Goal: Task Accomplishment & Management: Manage account settings

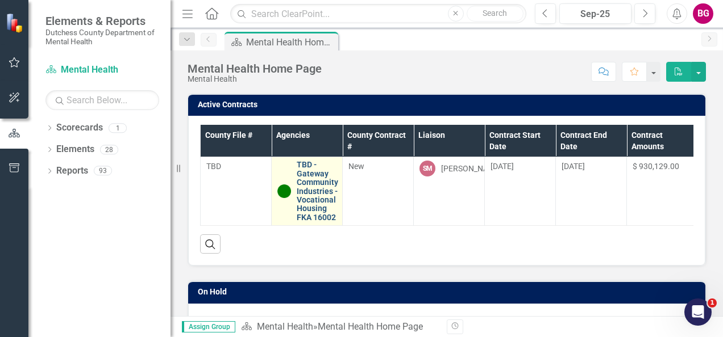
click at [304, 176] on link "TBD - Gateway Community Industries - Vocational Housing FKA 16002" at bounding box center [317, 191] width 41 height 61
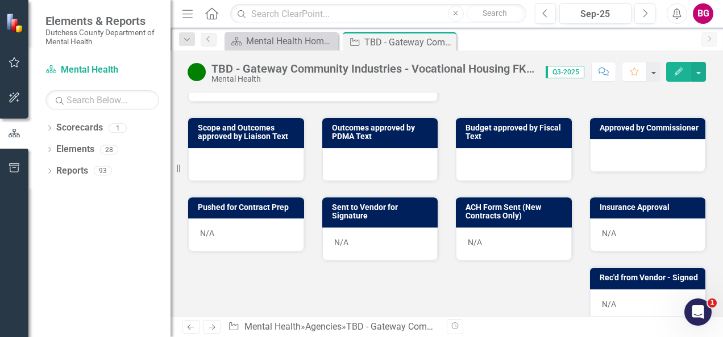
scroll to position [511, 0]
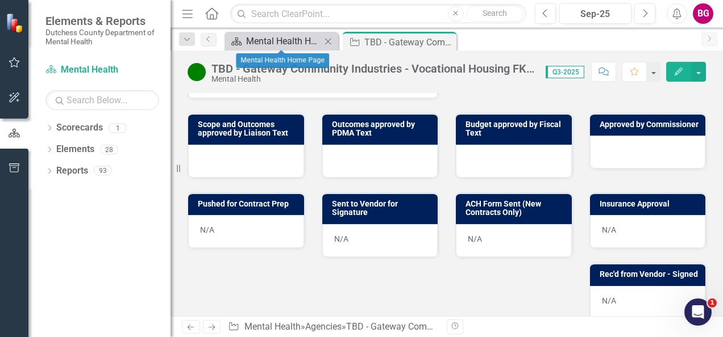
click at [284, 47] on div "Mental Health Home Page" at bounding box center [283, 41] width 75 height 14
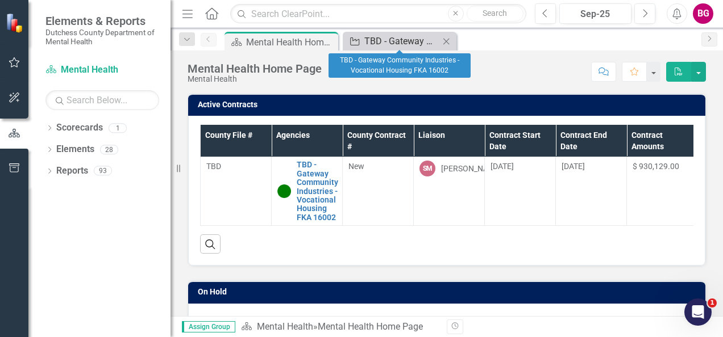
click at [375, 37] on div "TBD - Gateway Community Industries - Vocational Housing FKA 16002" at bounding box center [401, 41] width 75 height 14
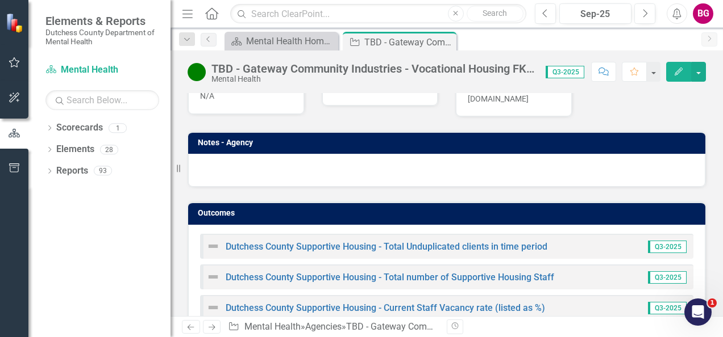
scroll to position [852, 0]
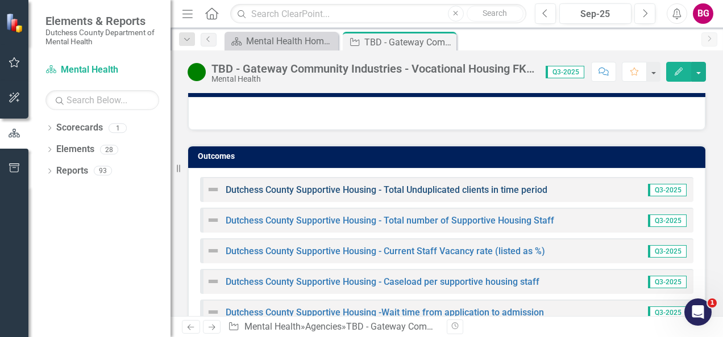
click at [246, 195] on link "Dutchess County Supportive Housing - Total Unduplicated clients in time period" at bounding box center [387, 190] width 322 height 11
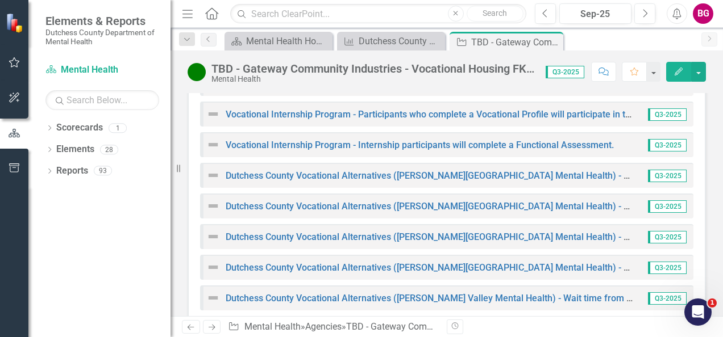
scroll to position [1401, 0]
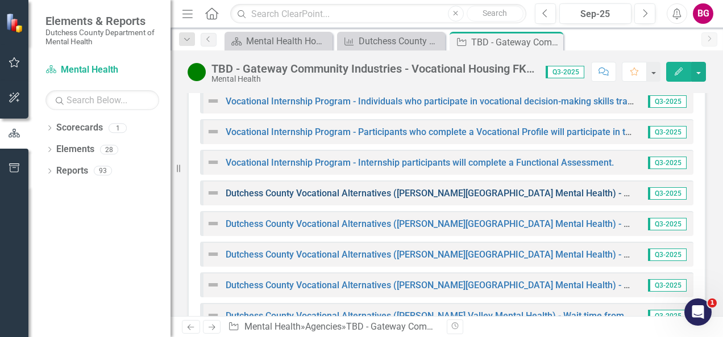
click at [319, 197] on link "Dutchess County Vocational Alternatives ([PERSON_NAME][GEOGRAPHIC_DATA] Mental …" at bounding box center [506, 193] width 561 height 11
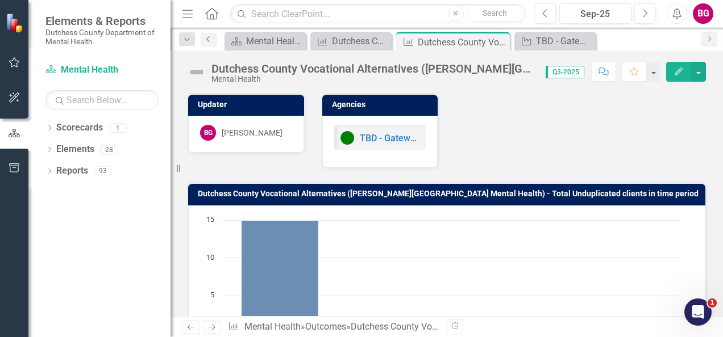
click at [207, 42] on link "Previous" at bounding box center [209, 40] width 16 height 14
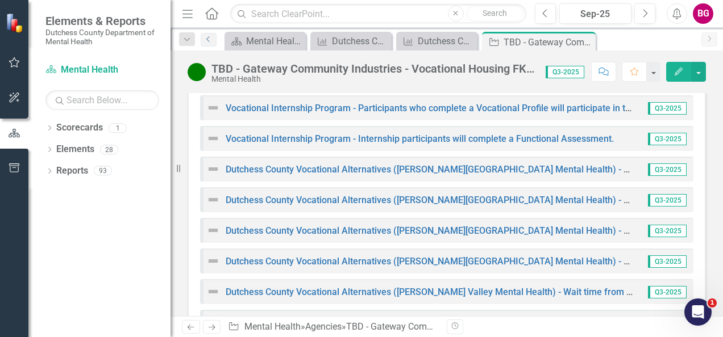
scroll to position [1401, 0]
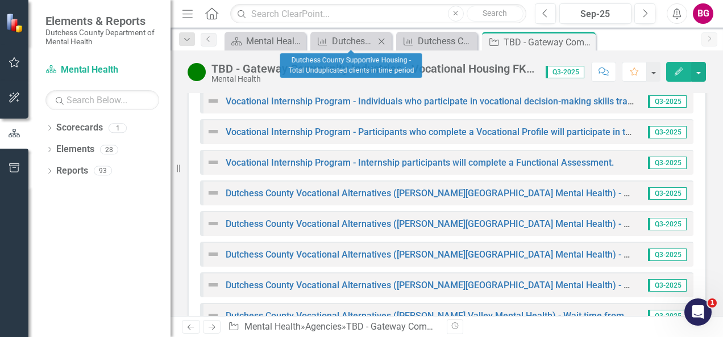
click at [381, 39] on icon "Close" at bounding box center [381, 41] width 11 height 9
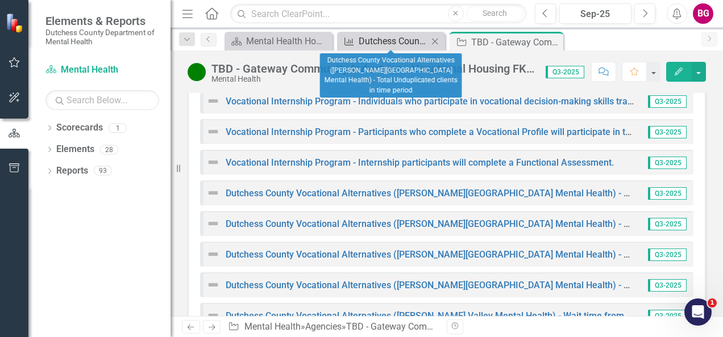
click at [391, 39] on div "Dutchess County Vocational Alternatives ([PERSON_NAME][GEOGRAPHIC_DATA] Mental …" at bounding box center [393, 41] width 69 height 14
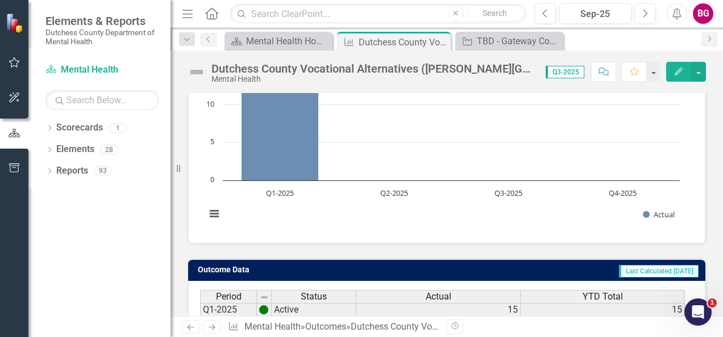
scroll to position [267, 0]
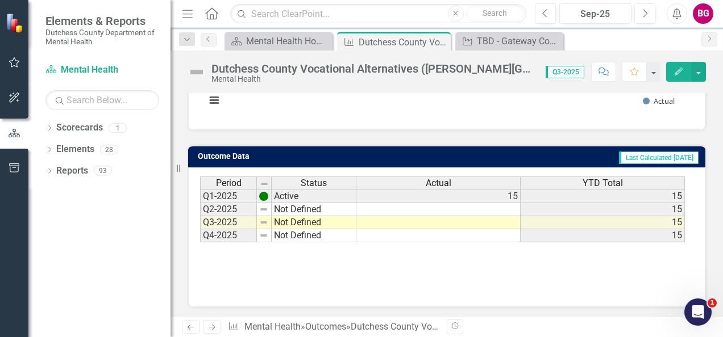
click at [676, 70] on icon "Edit" at bounding box center [678, 72] width 10 height 8
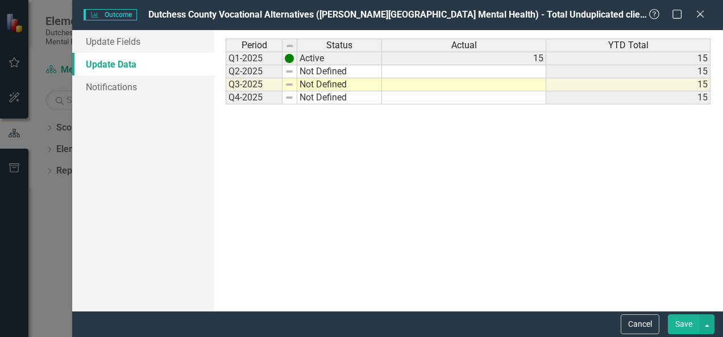
scroll to position [0, 0]
click at [320, 84] on td "Not Defined" at bounding box center [339, 84] width 85 height 13
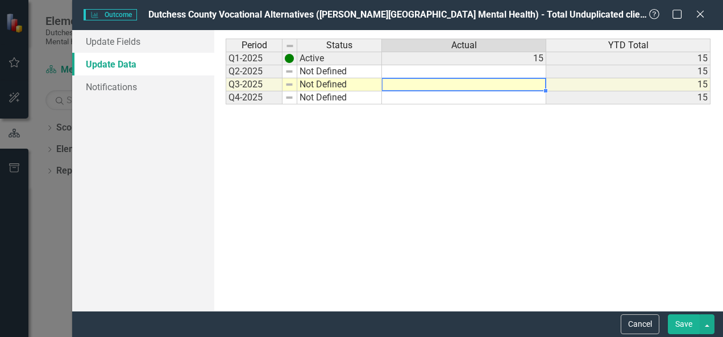
click at [442, 84] on td at bounding box center [464, 84] width 164 height 13
type textarea "18"
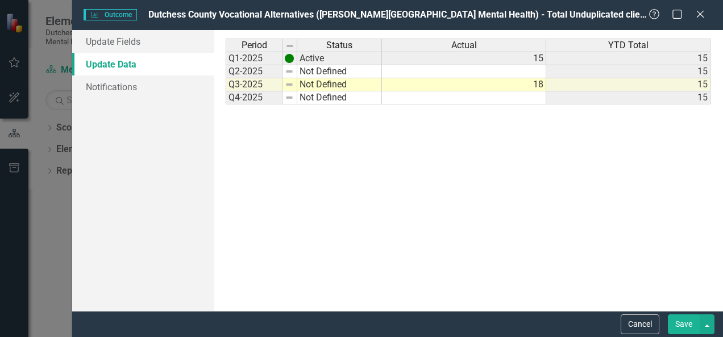
click at [534, 140] on div "Period Status Actual YTD Total Q1-2025 Active 15 15 Q2-2025 Not Defined 15 Q3-2…" at bounding box center [468, 171] width 485 height 264
click at [316, 84] on td "Not Defined" at bounding box center [339, 84] width 85 height 13
click at [292, 85] on img at bounding box center [289, 84] width 9 height 9
click at [322, 83] on td "Not Defined" at bounding box center [339, 84] width 85 height 13
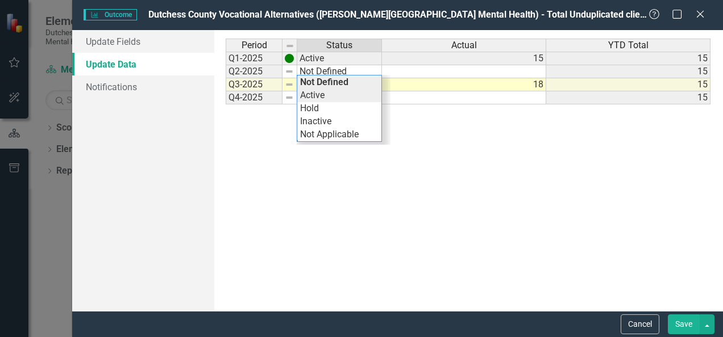
type textarea "Active"
click at [320, 94] on div "Period Status Actual YTD Total Q1-2025 Active 15 15 Q2-2025 Not Defined 15 Q3-2…" at bounding box center [468, 171] width 485 height 264
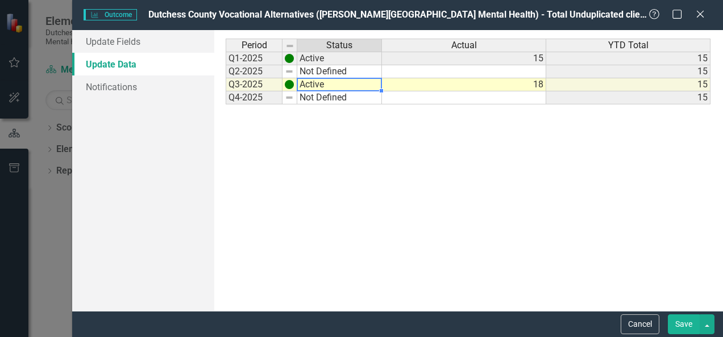
click at [323, 134] on div "Period Status Q1-2025 Active Q2-2025 Not Defined Q3-2025 Active Q4-2025 Not Def…" at bounding box center [305, 171] width 158 height 264
click at [687, 326] on button "Save" at bounding box center [684, 325] width 32 height 20
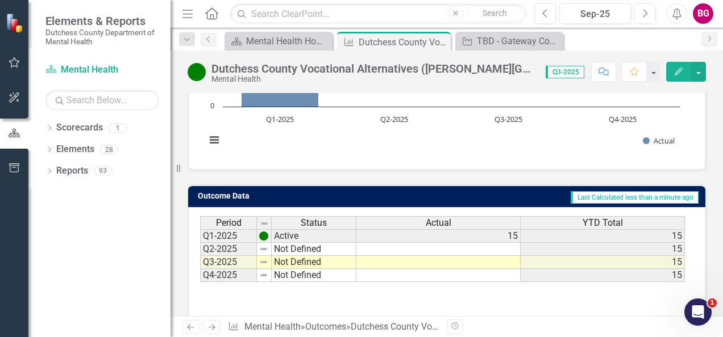
scroll to position [267, 0]
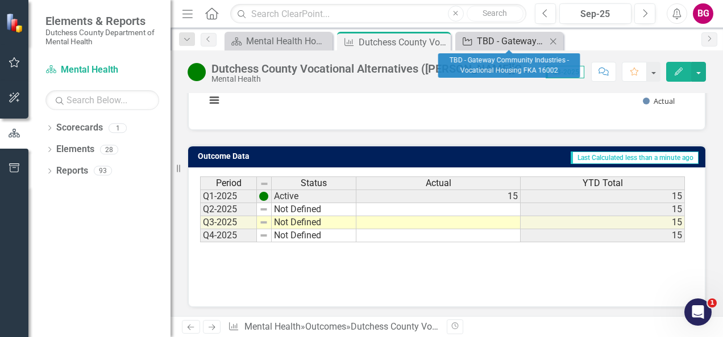
click at [525, 40] on div "TBD - Gateway Community Industries - Vocational Housing FKA 16002" at bounding box center [511, 41] width 69 height 14
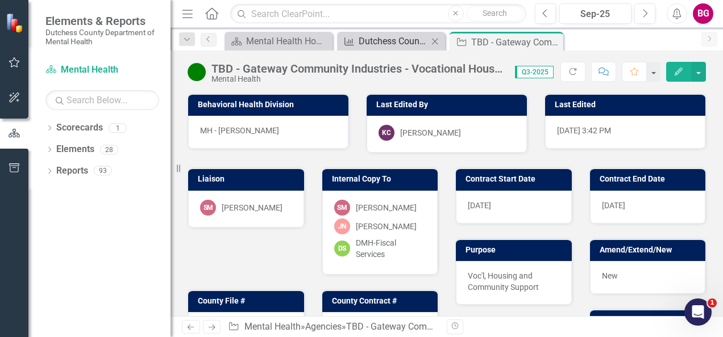
click at [418, 45] on div "Dutchess County Vocational Alternatives ([PERSON_NAME][GEOGRAPHIC_DATA] Mental …" at bounding box center [393, 41] width 69 height 14
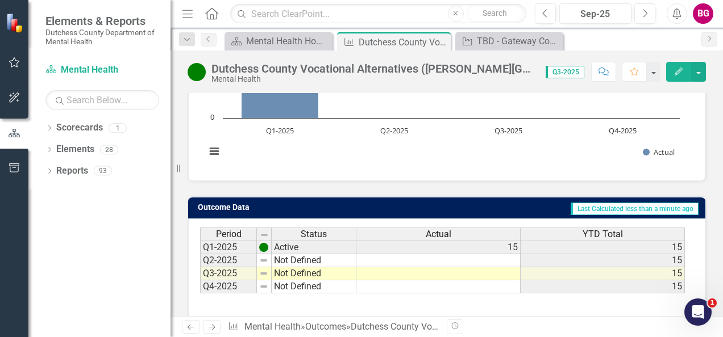
scroll to position [267, 0]
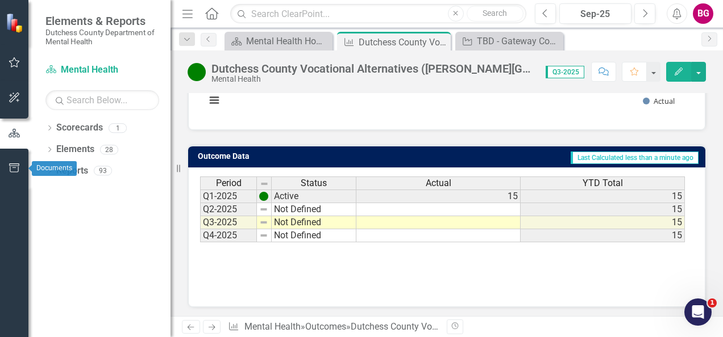
click at [19, 168] on icon "button" at bounding box center [15, 168] width 12 height 9
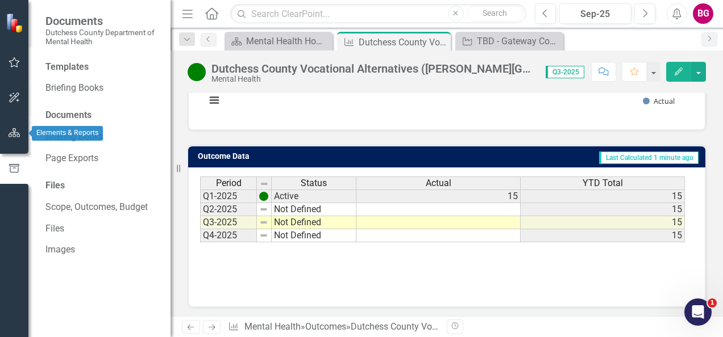
click at [17, 128] on icon "button" at bounding box center [15, 132] width 12 height 9
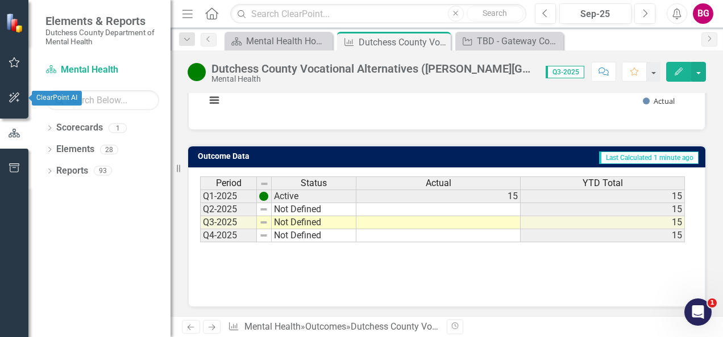
click at [15, 97] on icon "button" at bounding box center [14, 98] width 10 height 10
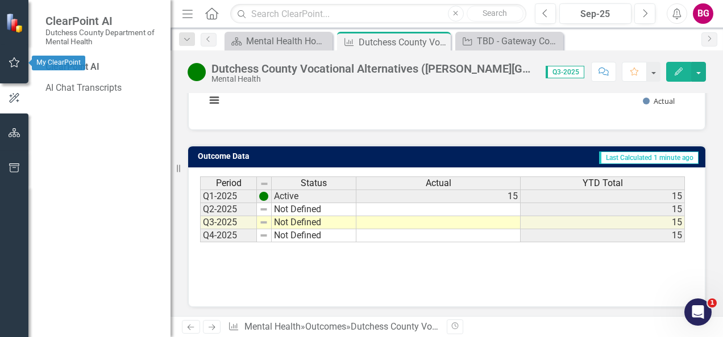
click at [15, 61] on icon "button" at bounding box center [14, 62] width 11 height 10
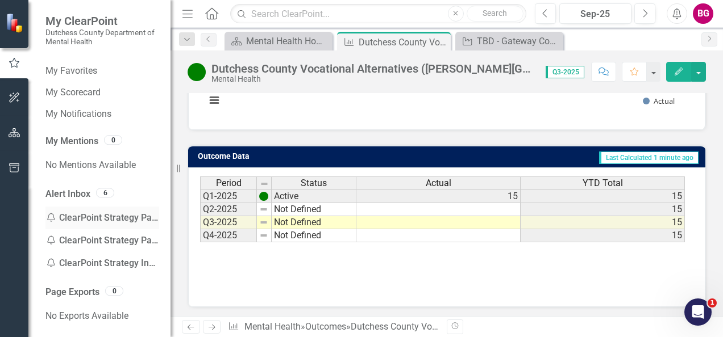
scroll to position [30, 0]
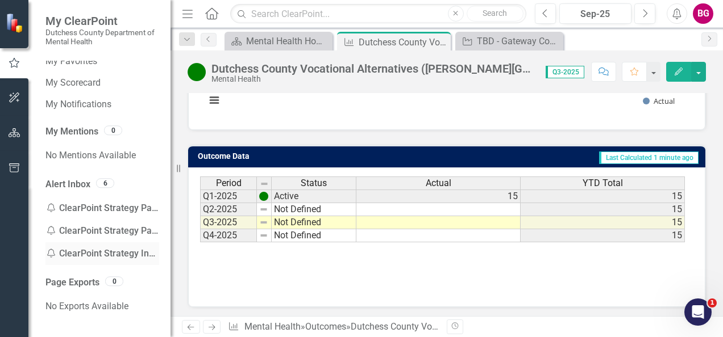
click at [101, 251] on div "Notification ClearPoint Strategy Invalid Login" at bounding box center [102, 254] width 114 height 23
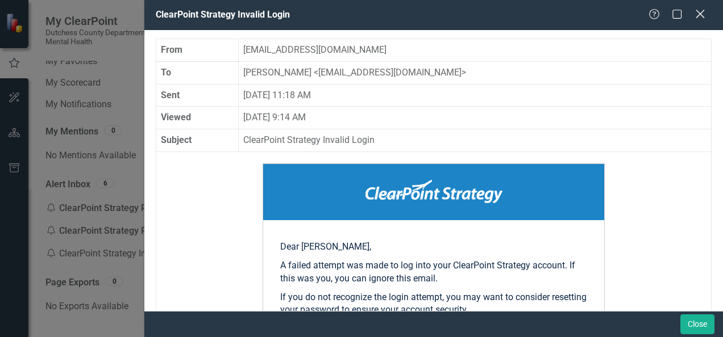
click at [703, 14] on icon "Close" at bounding box center [700, 14] width 14 height 11
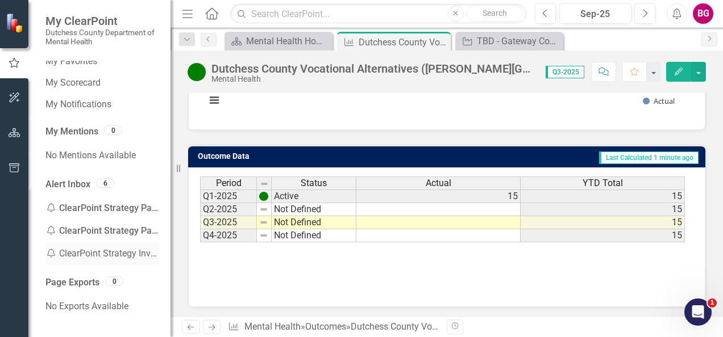
click at [95, 250] on div "Notification ClearPoint Strategy Invalid Login" at bounding box center [102, 254] width 114 height 23
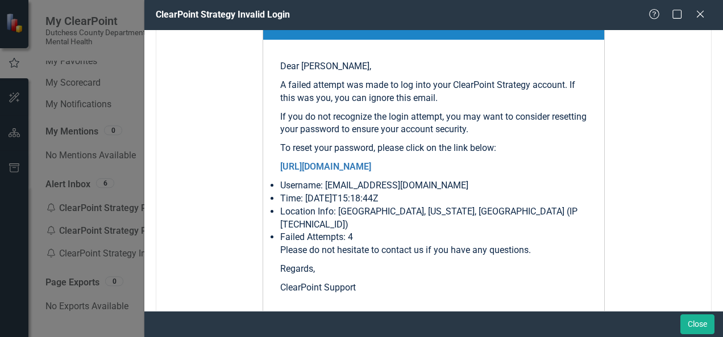
scroll to position [227, 0]
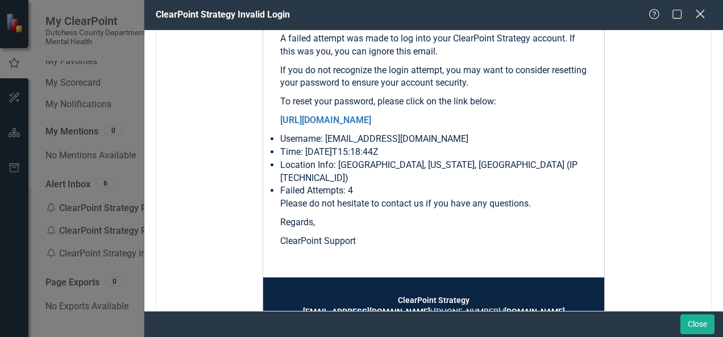
click at [702, 15] on icon "Close" at bounding box center [700, 14] width 14 height 11
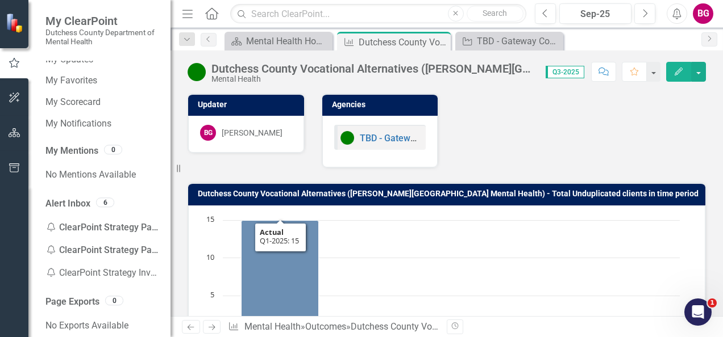
scroll to position [0, 0]
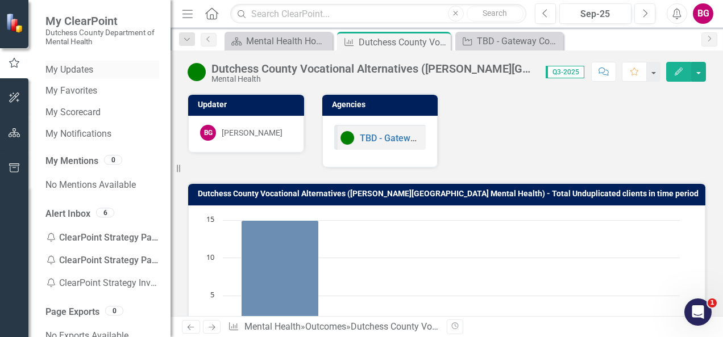
click at [65, 66] on link "My Updates" at bounding box center [102, 70] width 114 height 13
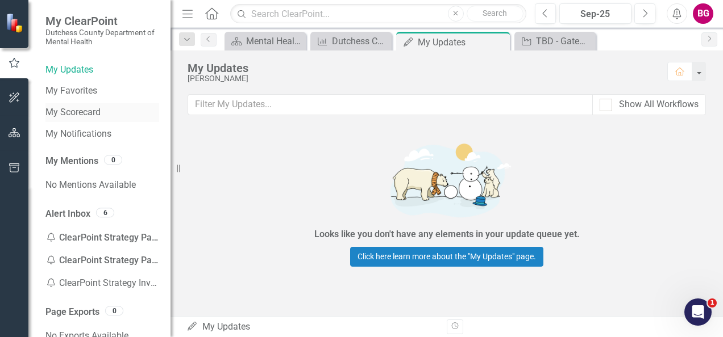
click at [80, 111] on link "My Scorecard" at bounding box center [102, 112] width 114 height 13
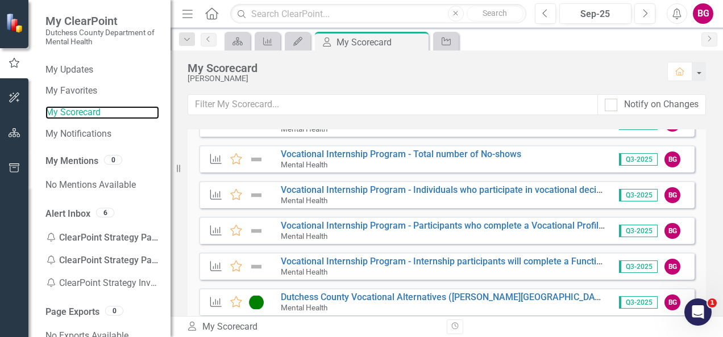
scroll to position [568, 0]
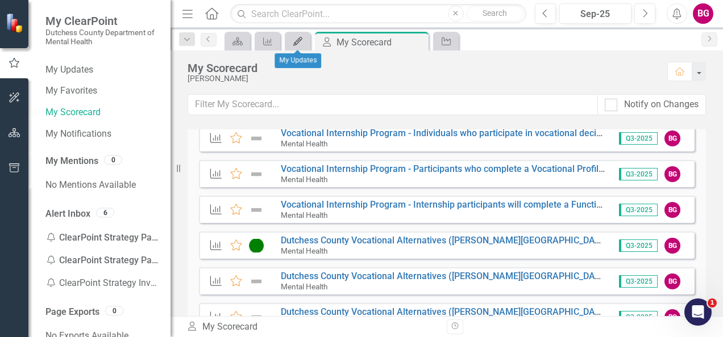
click at [293, 41] on icon "My Updates" at bounding box center [297, 41] width 11 height 9
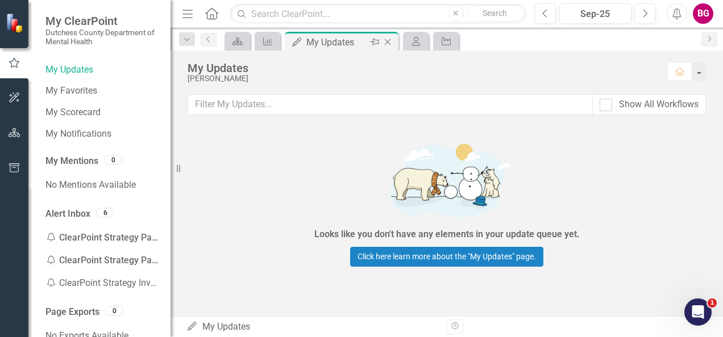
click at [386, 40] on icon "Close" at bounding box center [387, 41] width 11 height 9
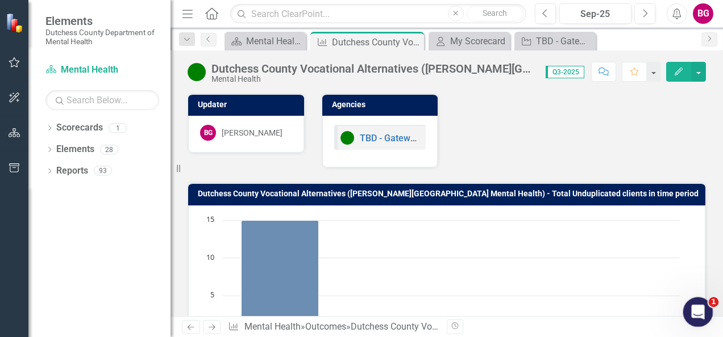
click at [699, 316] on icon "Open Intercom Messenger" at bounding box center [696, 311] width 19 height 19
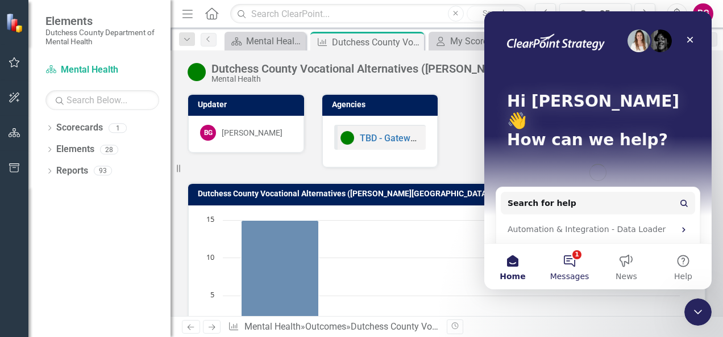
click at [562, 266] on button "1 Messages" at bounding box center [569, 266] width 57 height 45
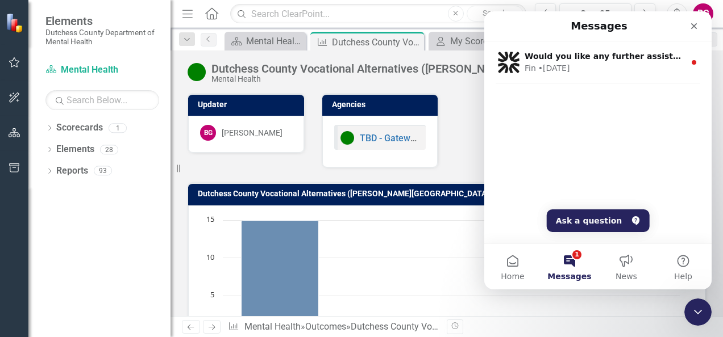
click at [465, 131] on div "Updater BG [PERSON_NAME] Agencies TBD - Gateway Community Industries - Vocation…" at bounding box center [446, 123] width 535 height 89
click at [697, 24] on icon "Close" at bounding box center [693, 26] width 9 height 9
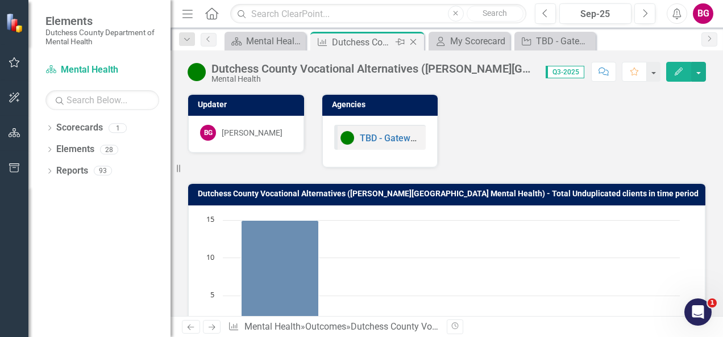
click at [414, 40] on icon "Close" at bounding box center [412, 41] width 11 height 9
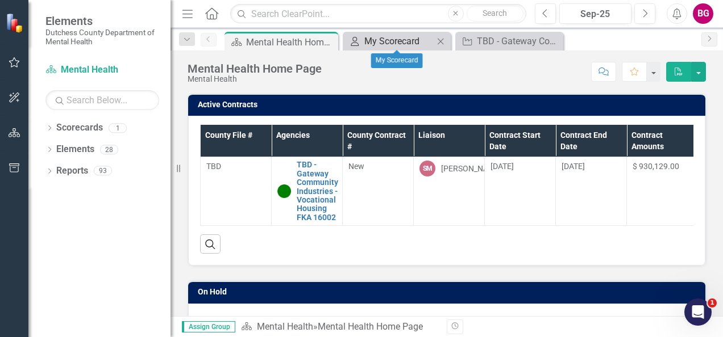
click at [385, 43] on div "My Scorecard" at bounding box center [398, 41] width 69 height 14
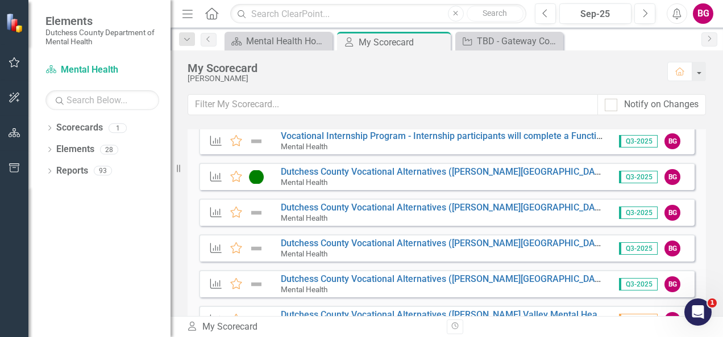
scroll to position [568, 0]
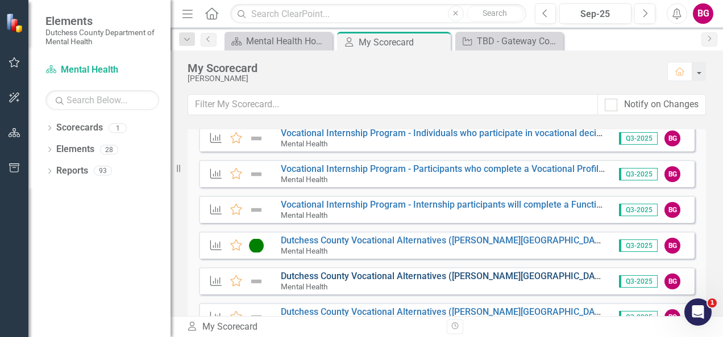
click at [318, 276] on link "Dutchess County Vocational Alternatives ([PERSON_NAME][GEOGRAPHIC_DATA] Mental …" at bounding box center [558, 276] width 555 height 11
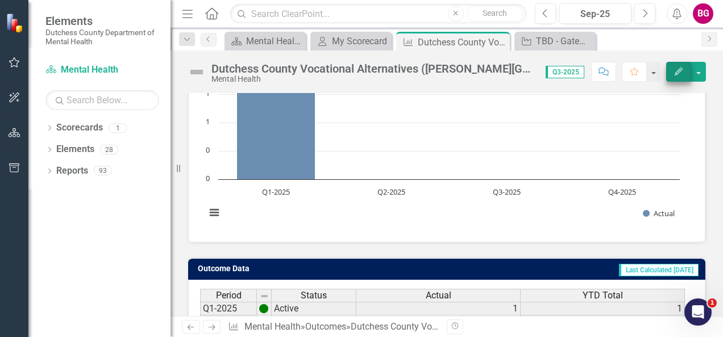
scroll to position [153, 0]
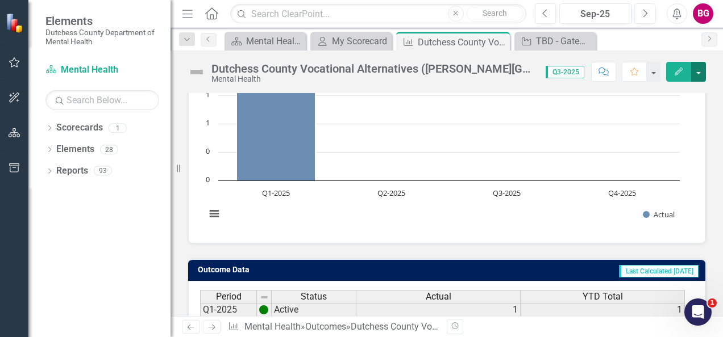
click at [697, 72] on button "button" at bounding box center [698, 72] width 15 height 20
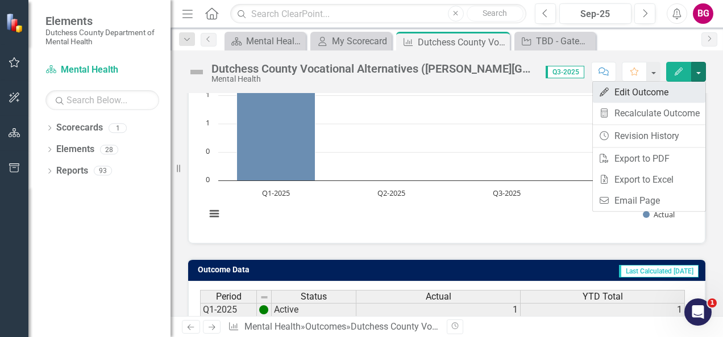
click at [633, 98] on link "Edit Edit Outcome" at bounding box center [649, 92] width 112 height 21
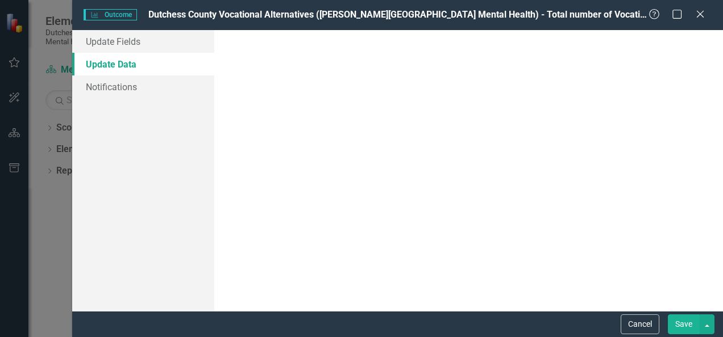
scroll to position [0, 0]
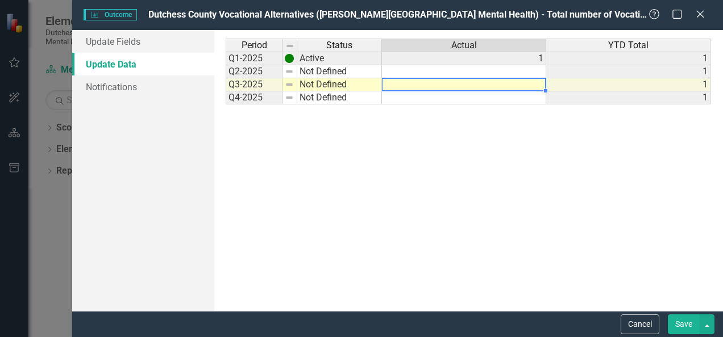
click at [460, 83] on td at bounding box center [464, 84] width 164 height 13
type textarea "1"
click at [454, 153] on div "Period Status Actual YTD Total Q1-2025 Active 1 1 Q2-2025 Not Defined 1 Q3-2025…" at bounding box center [468, 171] width 485 height 264
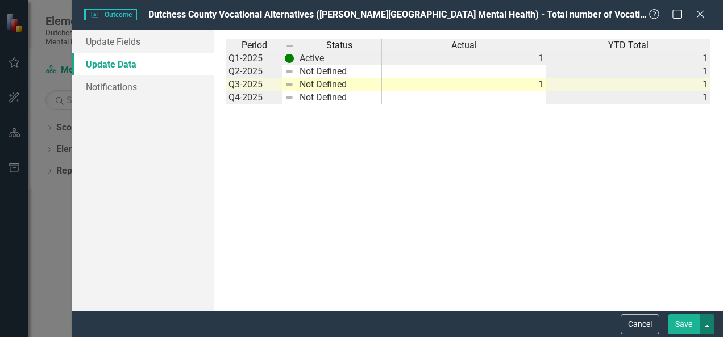
click at [707, 325] on button "button" at bounding box center [706, 325] width 15 height 20
click at [683, 323] on button "Save" at bounding box center [684, 325] width 32 height 20
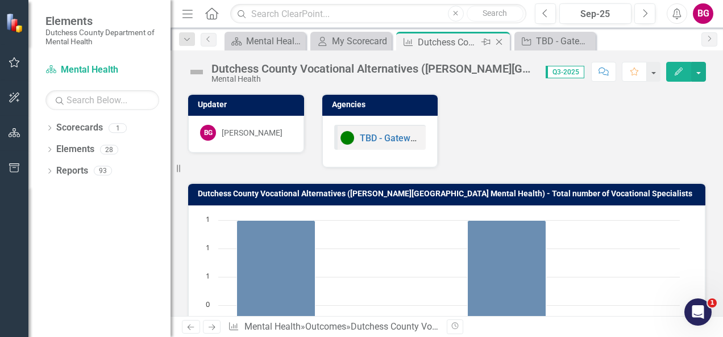
click at [498, 41] on icon "Close" at bounding box center [498, 41] width 11 height 9
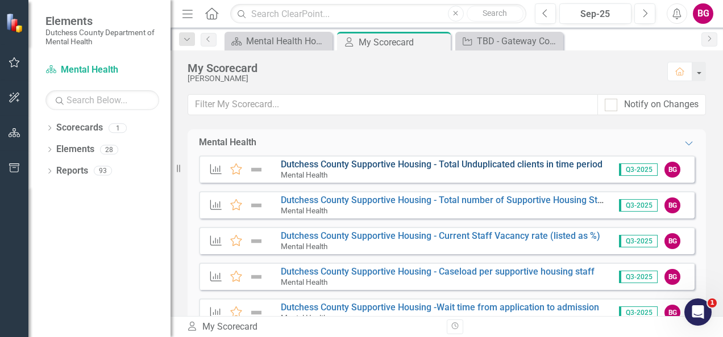
click at [312, 162] on link "Dutchess County Supportive Housing - Total Unduplicated clients in time period" at bounding box center [442, 164] width 322 height 11
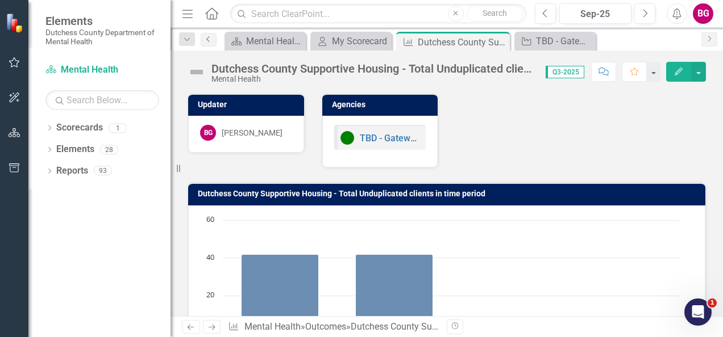
click at [206, 41] on icon "Previous" at bounding box center [208, 39] width 9 height 7
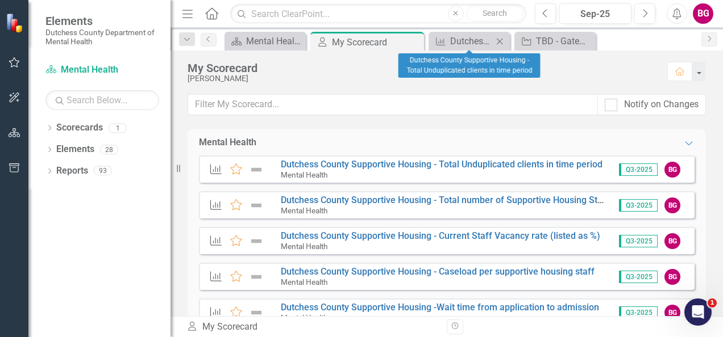
click at [500, 38] on icon "Close" at bounding box center [499, 41] width 11 height 9
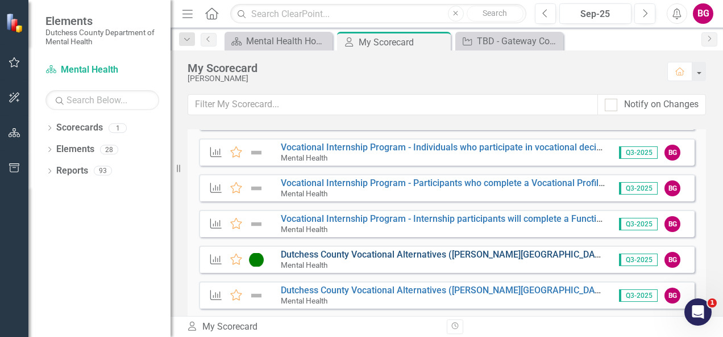
scroll to position [625, 0]
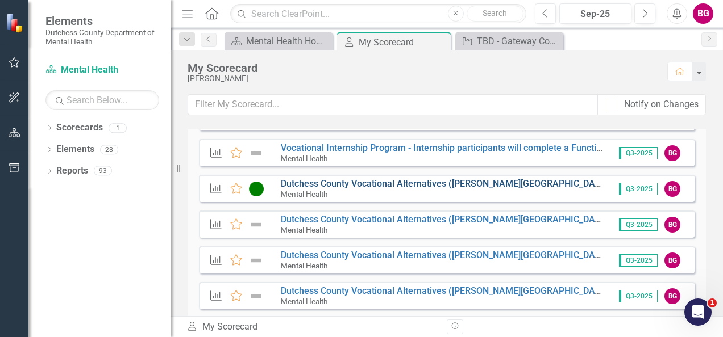
click at [322, 184] on link "Dutchess County Vocational Alternatives ([PERSON_NAME][GEOGRAPHIC_DATA] Mental …" at bounding box center [561, 183] width 561 height 11
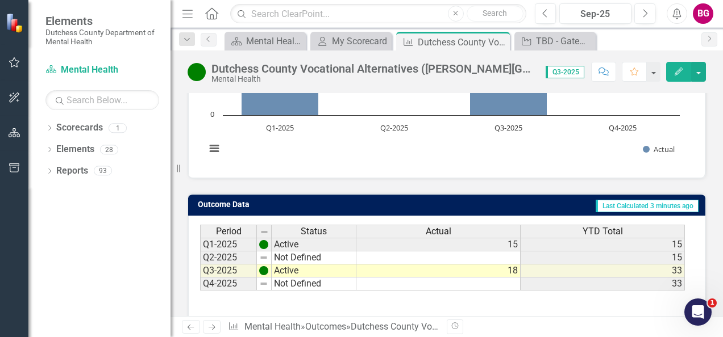
scroll to position [267, 0]
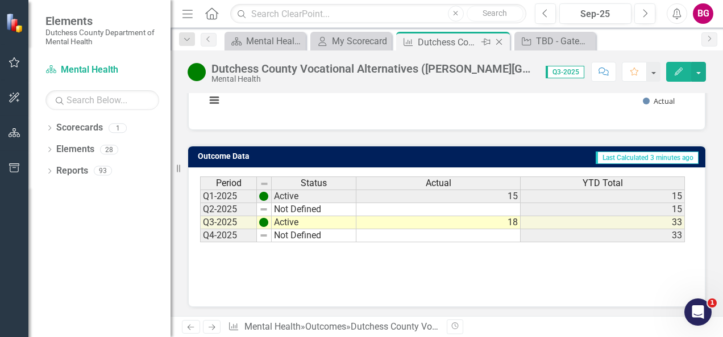
click at [500, 40] on icon at bounding box center [499, 42] width 6 height 6
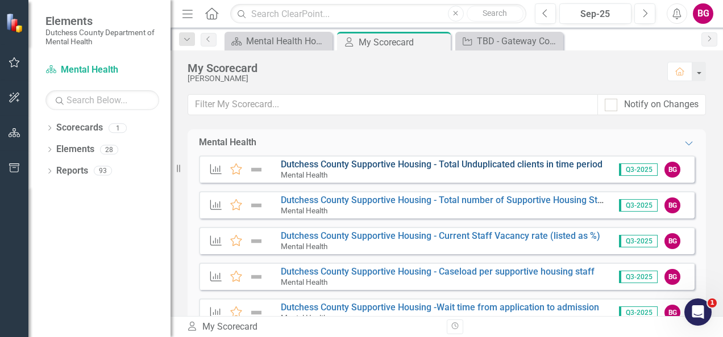
click at [298, 161] on link "Dutchess County Supportive Housing - Total Unduplicated clients in time period" at bounding box center [442, 164] width 322 height 11
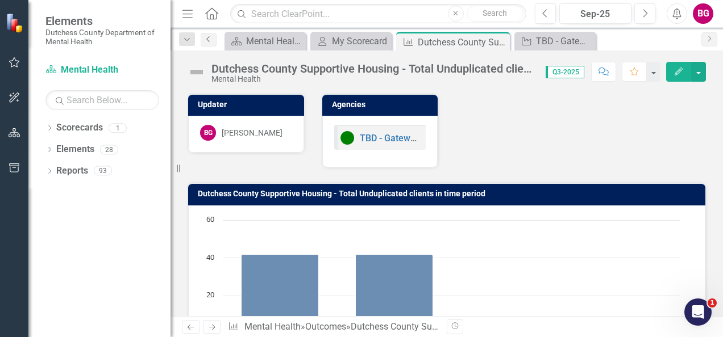
click at [211, 37] on icon "Previous" at bounding box center [208, 39] width 9 height 7
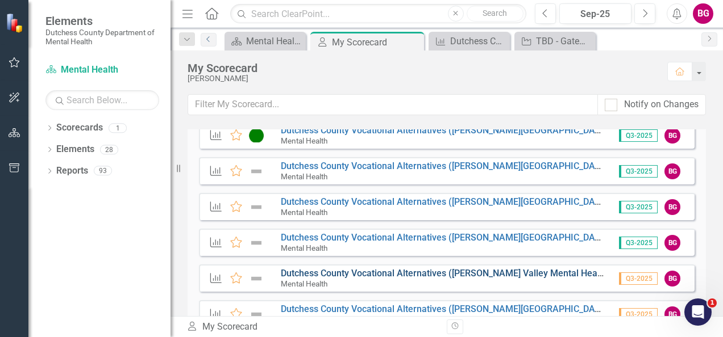
scroll to position [625, 0]
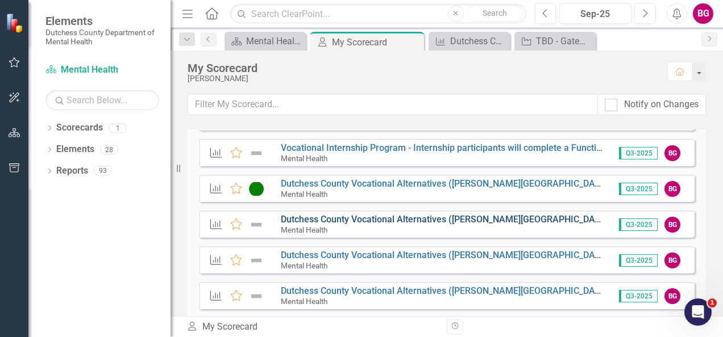
click at [312, 223] on link "Dutchess County Vocational Alternatives ([PERSON_NAME][GEOGRAPHIC_DATA] Mental …" at bounding box center [558, 219] width 555 height 11
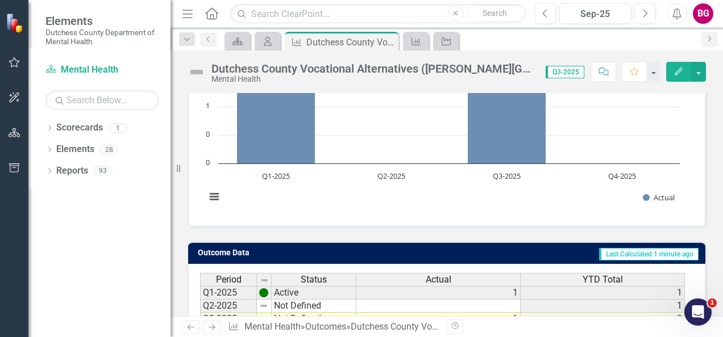
scroll to position [267, 0]
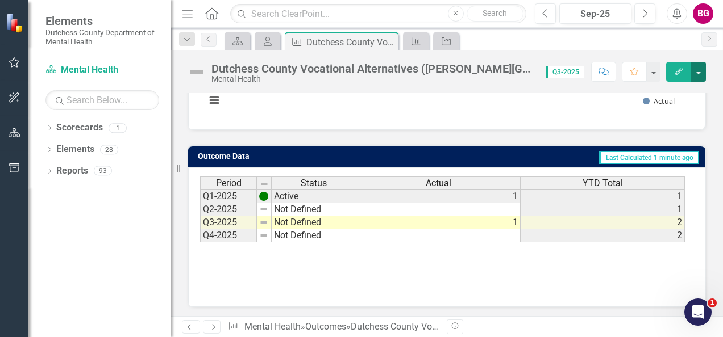
click at [703, 74] on button "button" at bounding box center [698, 72] width 15 height 20
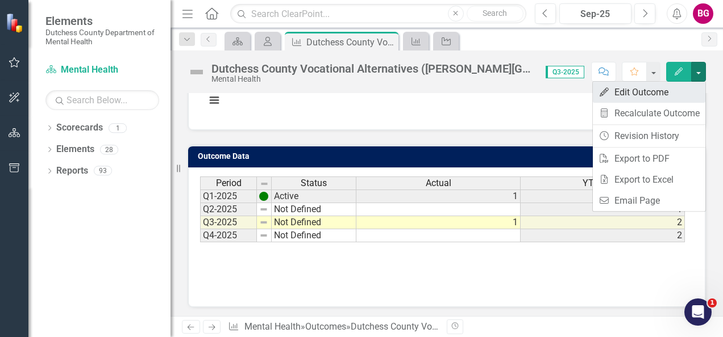
click at [656, 94] on link "Edit Edit Outcome" at bounding box center [649, 92] width 112 height 21
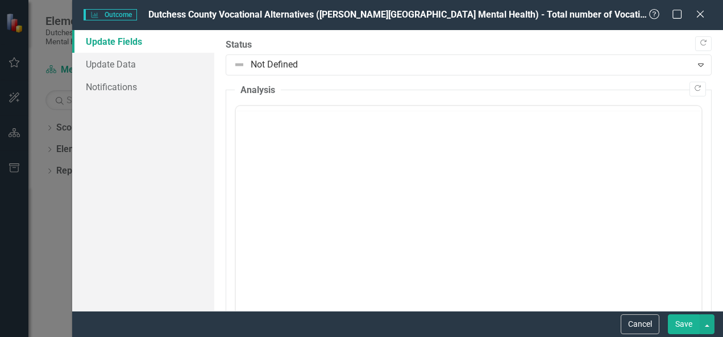
scroll to position [0, 0]
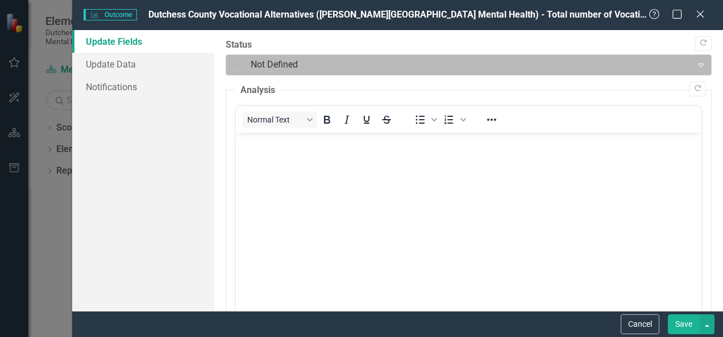
click at [249, 64] on div at bounding box center [459, 64] width 451 height 15
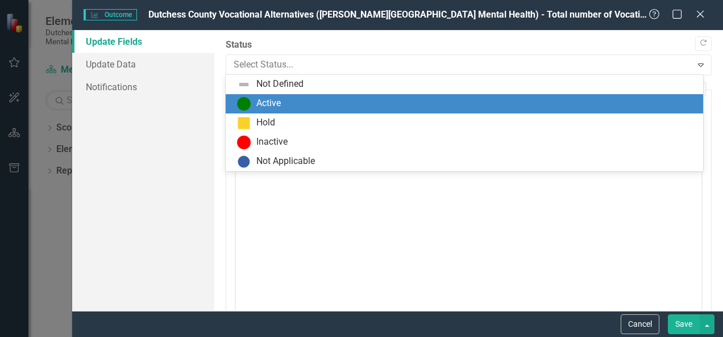
click at [267, 107] on div "Active" at bounding box center [268, 103] width 24 height 13
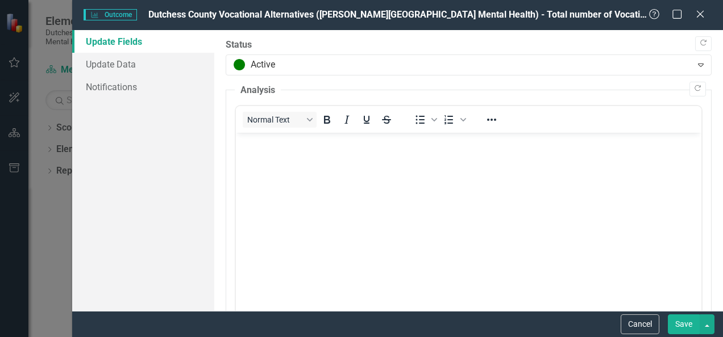
click at [686, 323] on button "Save" at bounding box center [684, 325] width 32 height 20
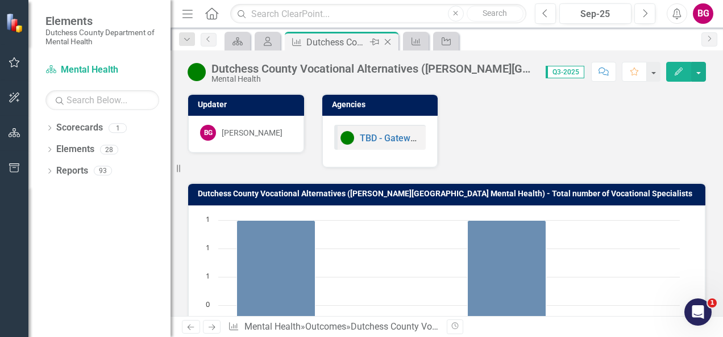
click at [388, 40] on icon "Close" at bounding box center [387, 41] width 11 height 9
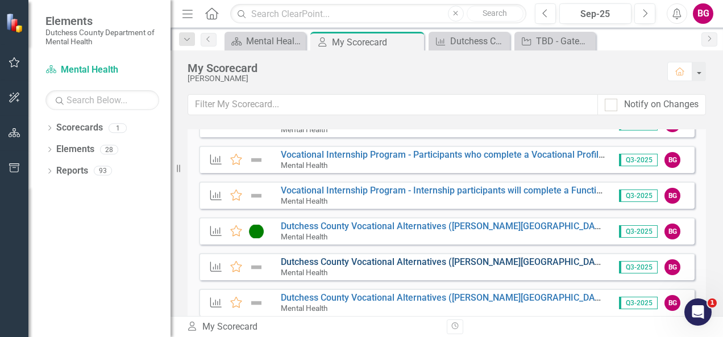
scroll to position [597, 0]
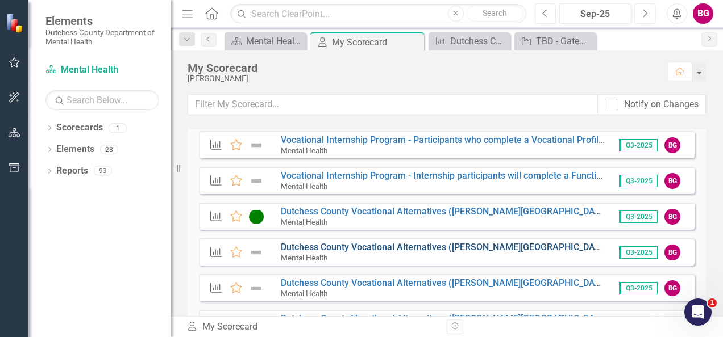
click at [318, 249] on link "Dutchess County Vocational Alternatives ([PERSON_NAME][GEOGRAPHIC_DATA] Mental …" at bounding box center [558, 247] width 555 height 11
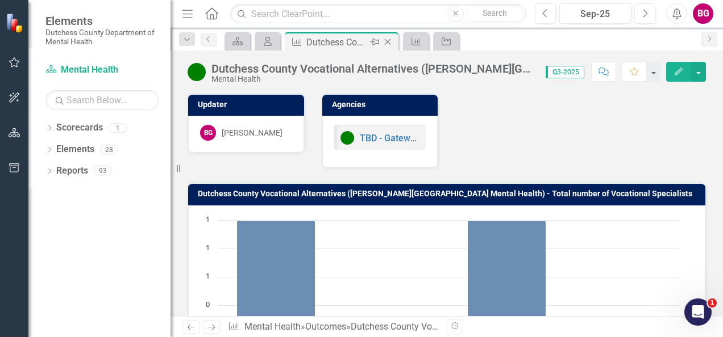
click at [391, 40] on icon "Close" at bounding box center [387, 41] width 11 height 9
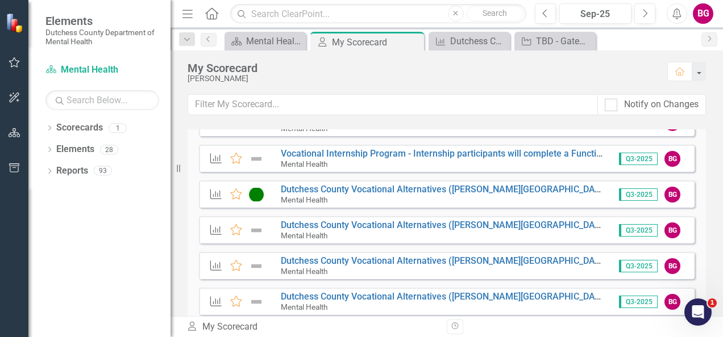
scroll to position [682, 0]
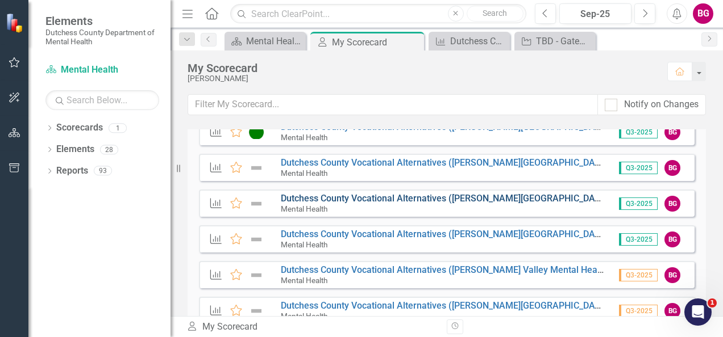
click at [332, 202] on link "Dutchess County Vocational Alternatives ([PERSON_NAME][GEOGRAPHIC_DATA] Mental …" at bounding box center [560, 198] width 559 height 11
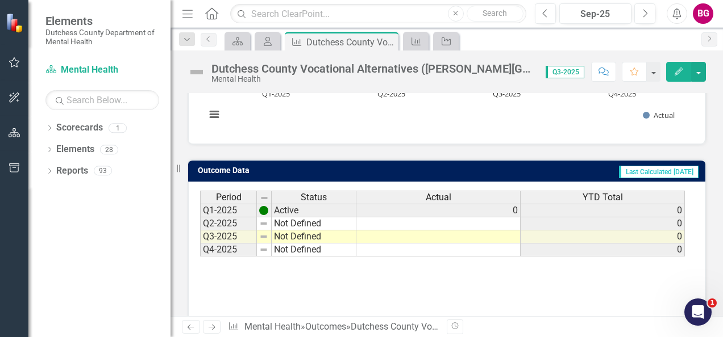
scroll to position [267, 0]
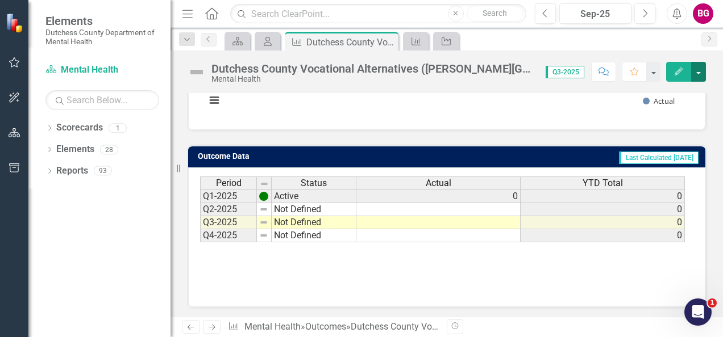
click at [698, 72] on button "button" at bounding box center [698, 72] width 15 height 20
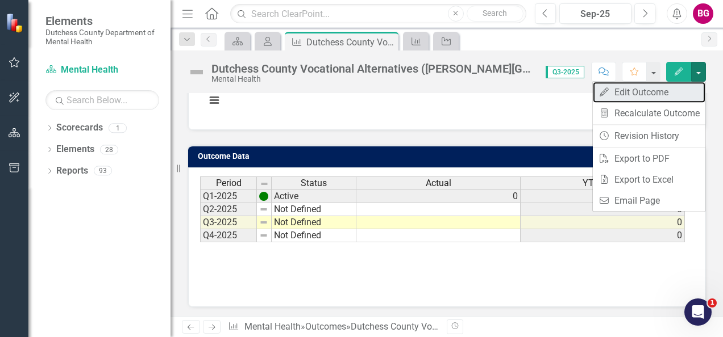
click at [675, 86] on link "Edit Edit Outcome" at bounding box center [649, 92] width 112 height 21
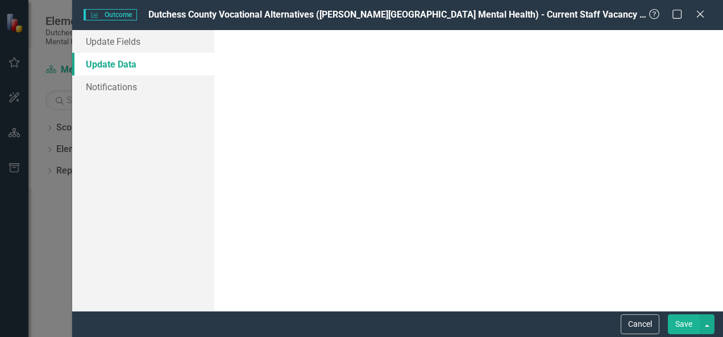
scroll to position [0, 0]
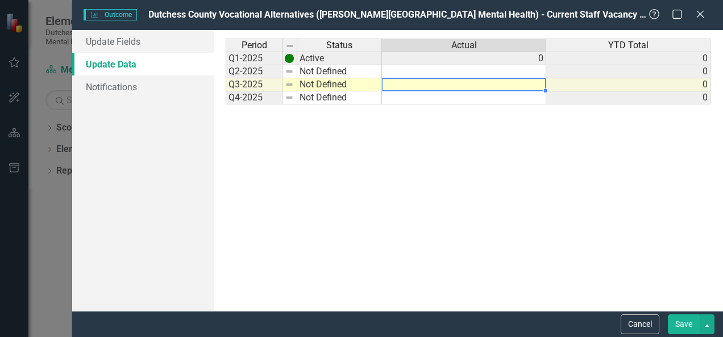
click at [512, 84] on td at bounding box center [464, 84] width 164 height 13
type textarea "0"
click at [690, 322] on button "Save" at bounding box center [684, 325] width 32 height 20
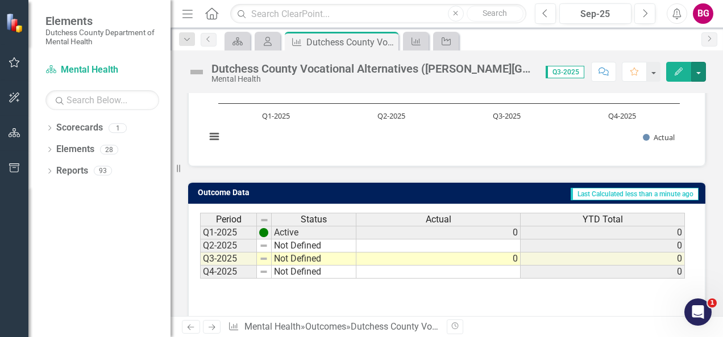
scroll to position [40, 0]
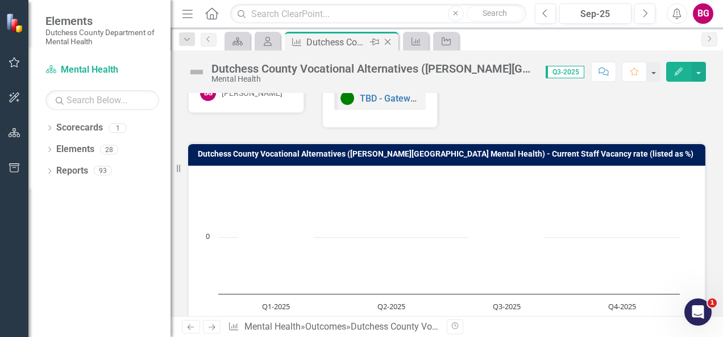
click at [389, 39] on icon "Close" at bounding box center [387, 41] width 11 height 9
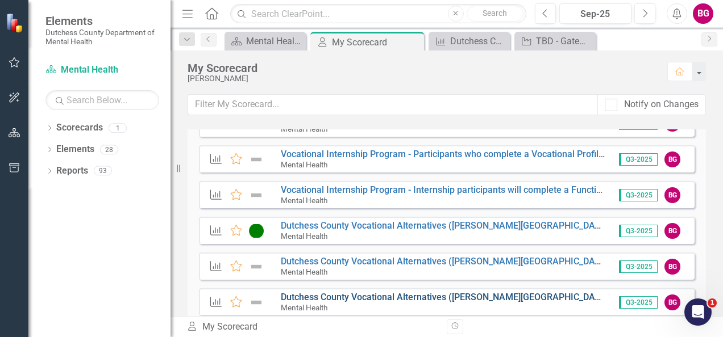
scroll to position [682, 0]
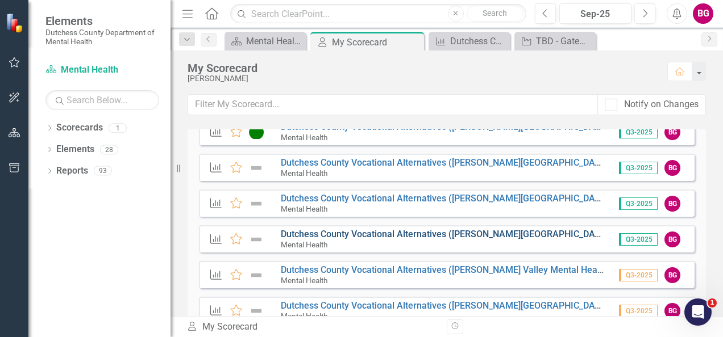
click at [320, 235] on link "Dutchess County Vocational Alternatives ([PERSON_NAME][GEOGRAPHIC_DATA] Mental …" at bounding box center [549, 234] width 537 height 11
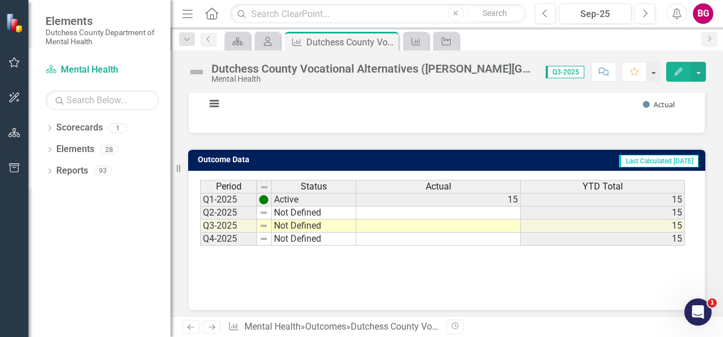
scroll to position [267, 0]
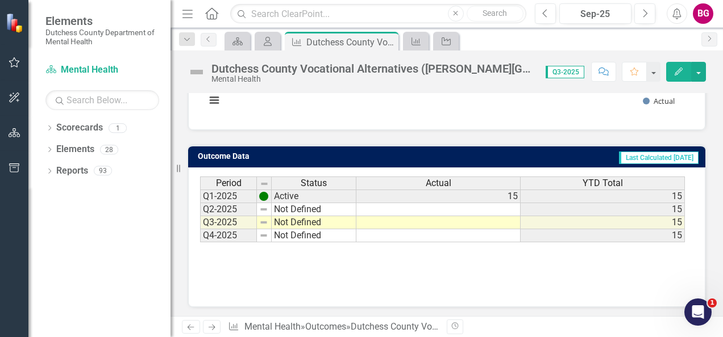
click at [491, 221] on td at bounding box center [438, 222] width 164 height 13
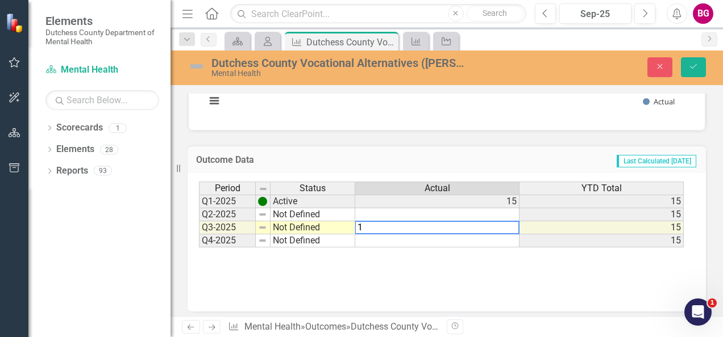
type textarea "15"
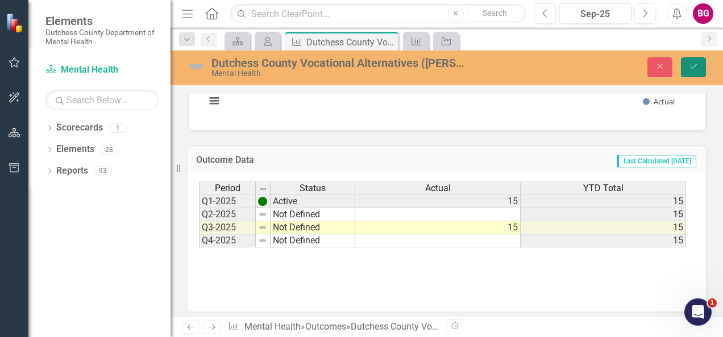
click at [700, 67] on button "Save" at bounding box center [693, 67] width 25 height 20
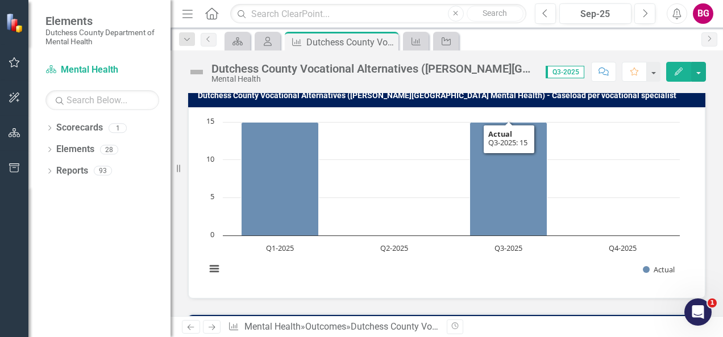
scroll to position [40, 0]
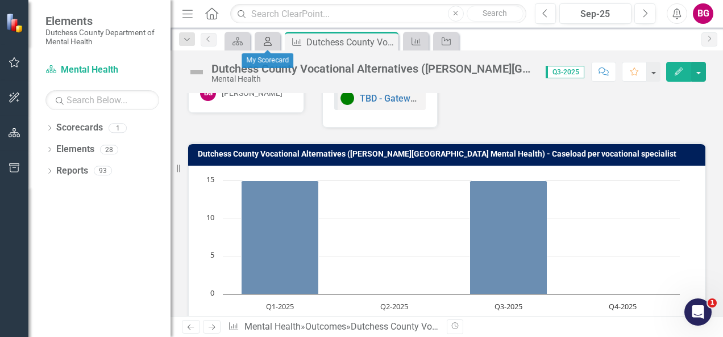
click at [270, 40] on icon "My Scorecard" at bounding box center [267, 41] width 11 height 9
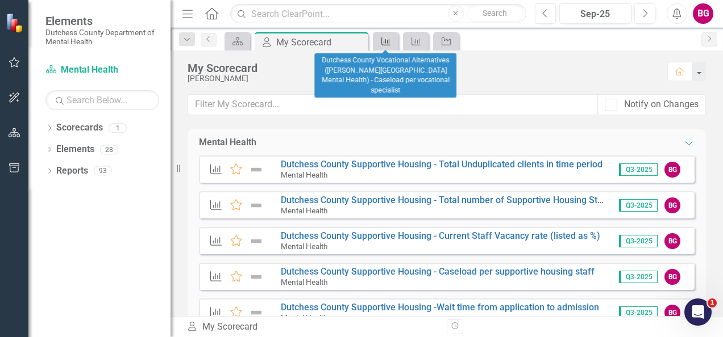
click at [380, 41] on icon "Outcome" at bounding box center [385, 41] width 11 height 9
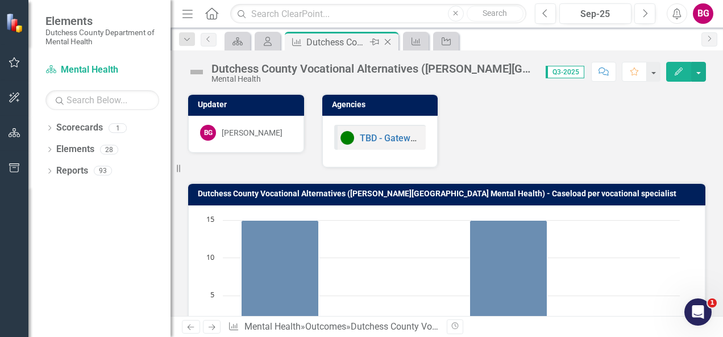
click at [388, 41] on icon at bounding box center [388, 42] width 6 height 6
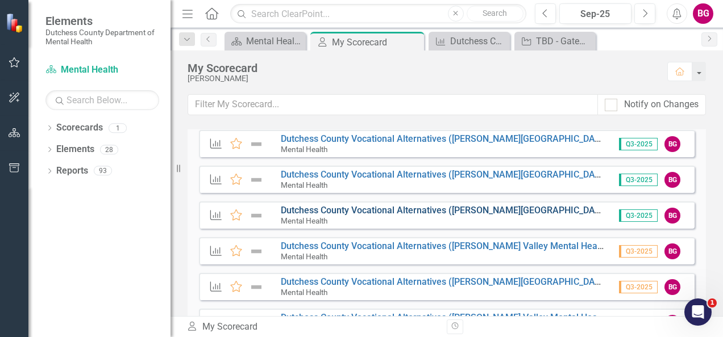
scroll to position [711, 0]
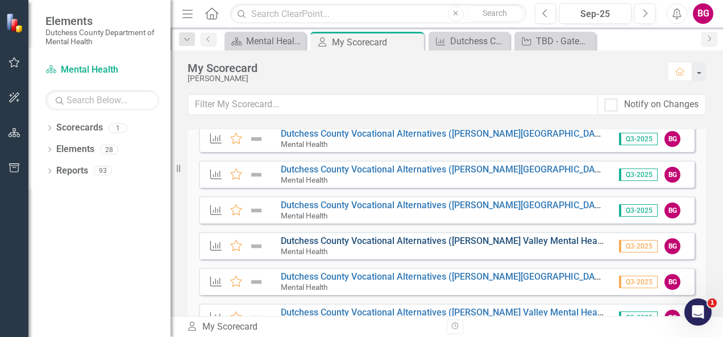
click at [310, 242] on link "Dutchess County Vocational Alternatives ([PERSON_NAME] Valley Mental Health) - …" at bounding box center [531, 241] width 500 height 11
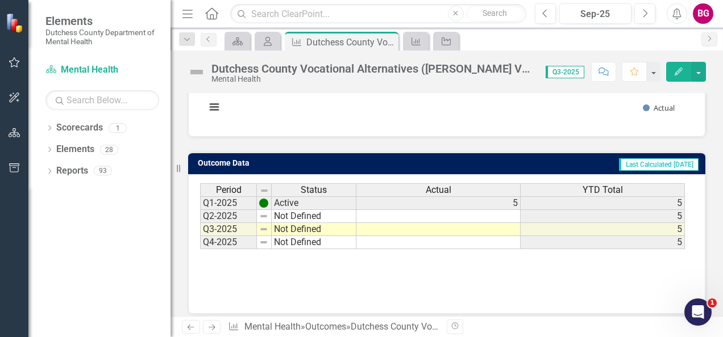
scroll to position [267, 0]
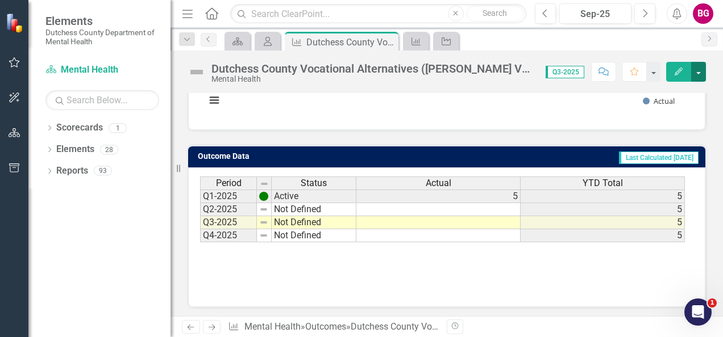
click at [697, 75] on button "button" at bounding box center [698, 72] width 15 height 20
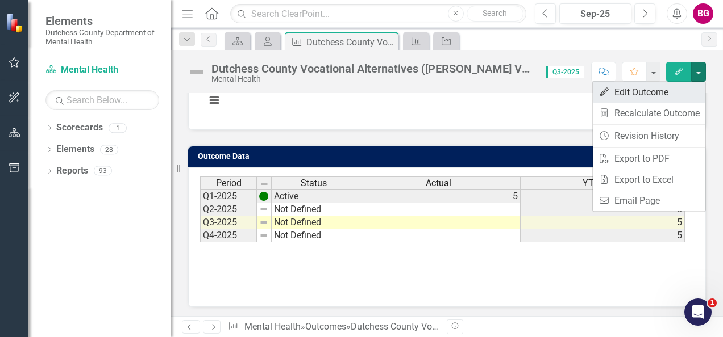
click at [652, 94] on link "Edit Edit Outcome" at bounding box center [649, 92] width 112 height 21
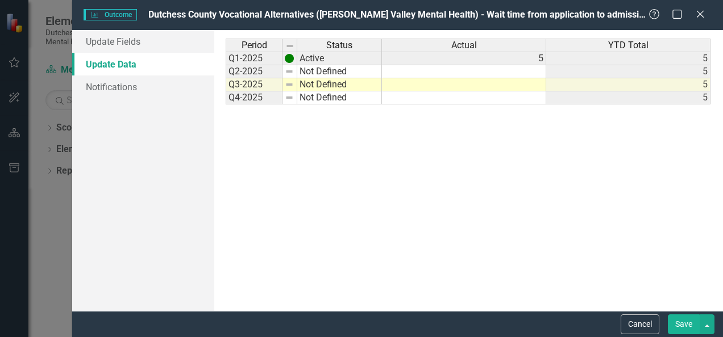
scroll to position [0, 0]
click at [541, 84] on td at bounding box center [464, 84] width 164 height 13
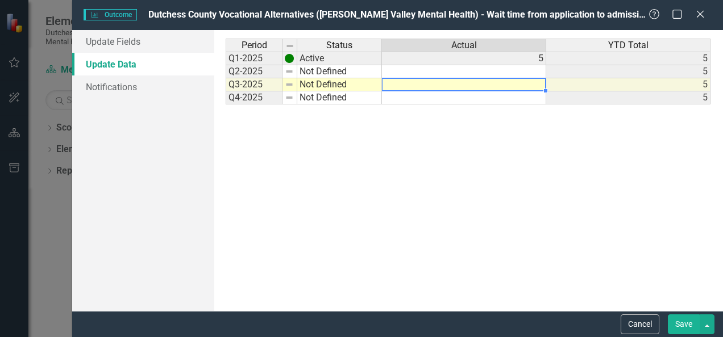
type textarea "5"
click at [697, 326] on button "Save" at bounding box center [684, 325] width 32 height 20
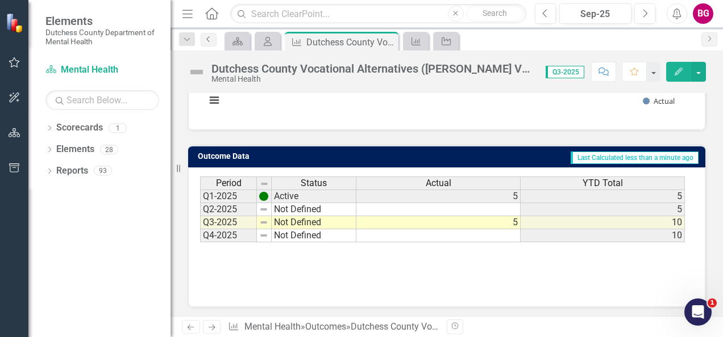
click at [212, 40] on icon "Previous" at bounding box center [208, 39] width 9 height 7
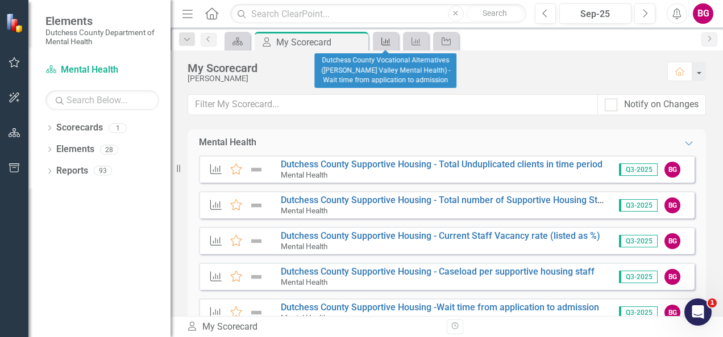
click at [389, 40] on icon "Outcome" at bounding box center [385, 41] width 11 height 9
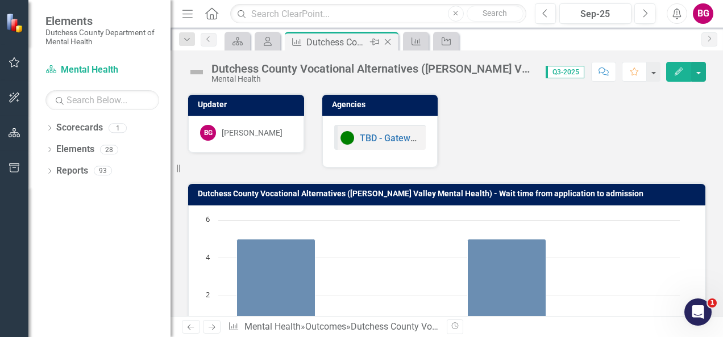
click at [389, 40] on icon at bounding box center [388, 42] width 6 height 6
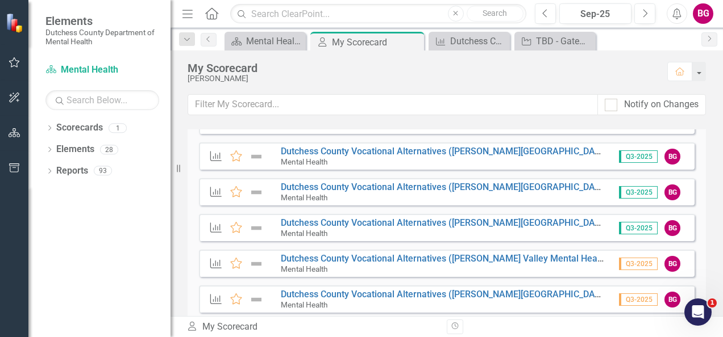
scroll to position [711, 0]
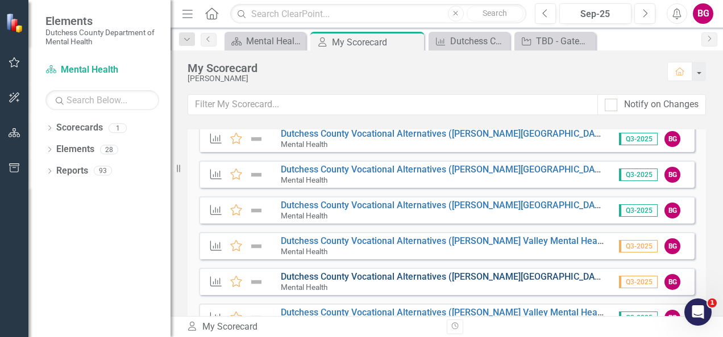
click at [333, 280] on link "Dutchess County Vocational Alternatives ([PERSON_NAME][GEOGRAPHIC_DATA] Mental …" at bounding box center [534, 277] width 506 height 11
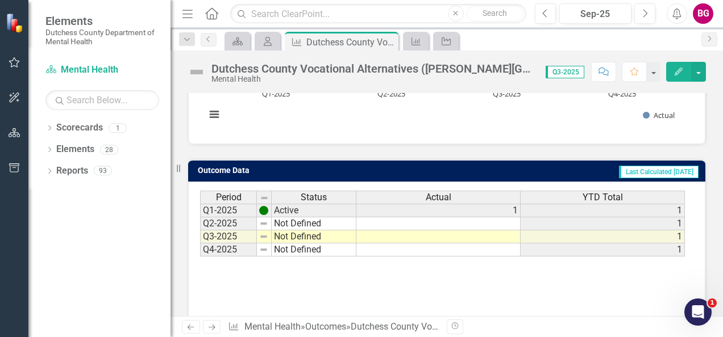
scroll to position [267, 0]
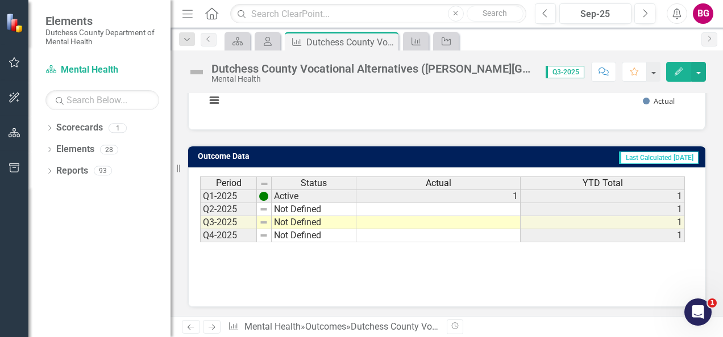
click at [482, 216] on td at bounding box center [438, 222] width 164 height 13
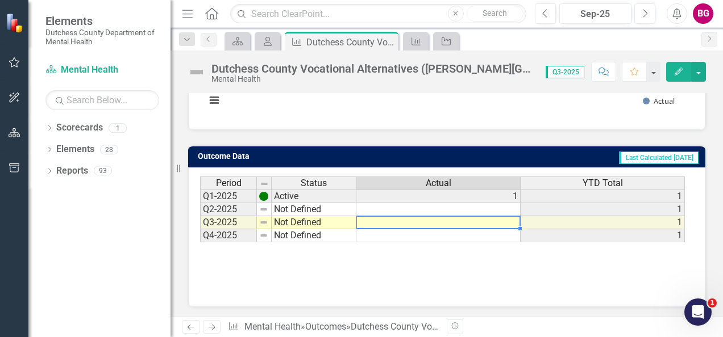
type textarea "1"
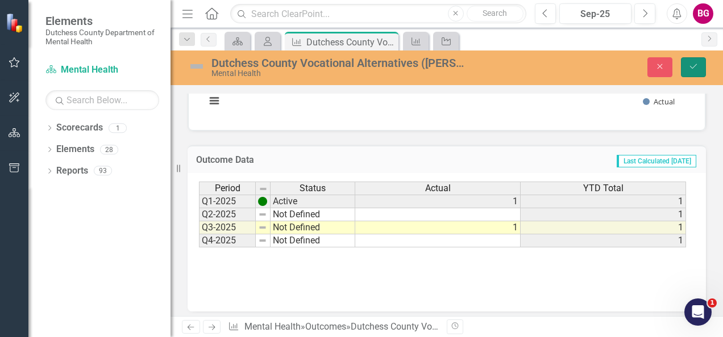
click at [699, 65] on button "Save" at bounding box center [693, 67] width 25 height 20
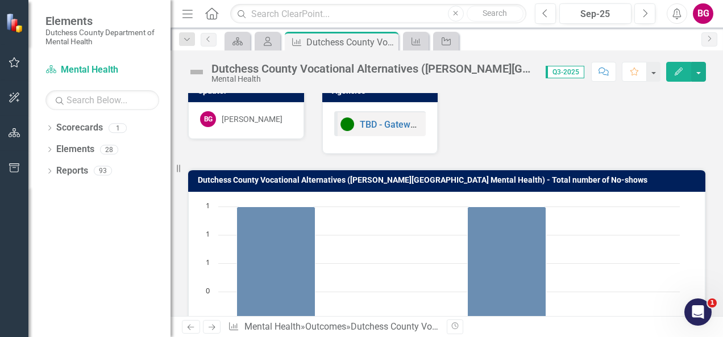
scroll to position [0, 0]
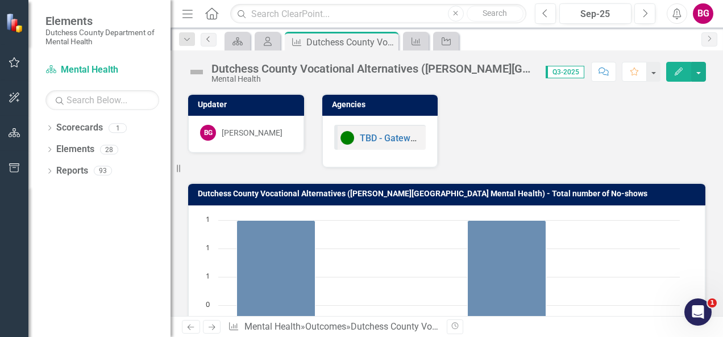
click at [205, 40] on icon "Previous" at bounding box center [208, 39] width 9 height 7
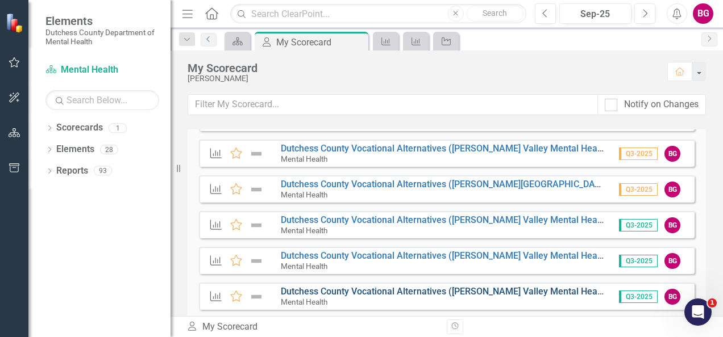
scroll to position [824, 0]
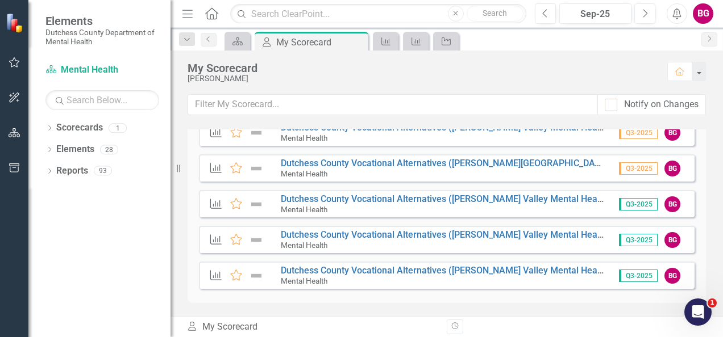
click at [441, 205] on div "Mental Health" at bounding box center [443, 210] width 324 height 10
click at [431, 197] on link "Dutchess County Vocational Alternatives ([PERSON_NAME] Valley Mental Health) - …" at bounding box center [654, 199] width 746 height 11
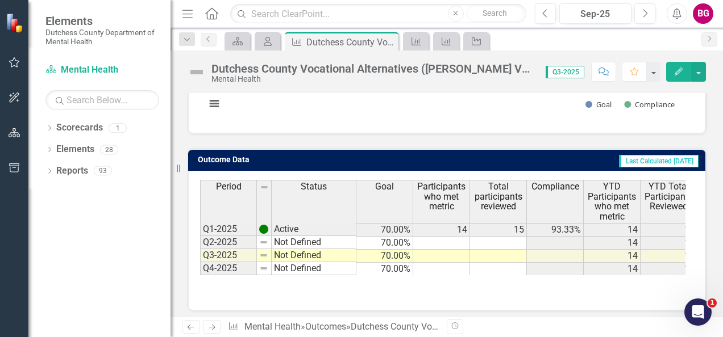
scroll to position [267, 0]
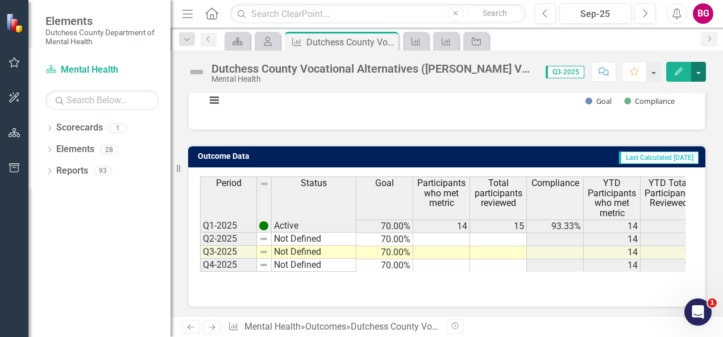
click at [703, 69] on button "button" at bounding box center [698, 72] width 15 height 20
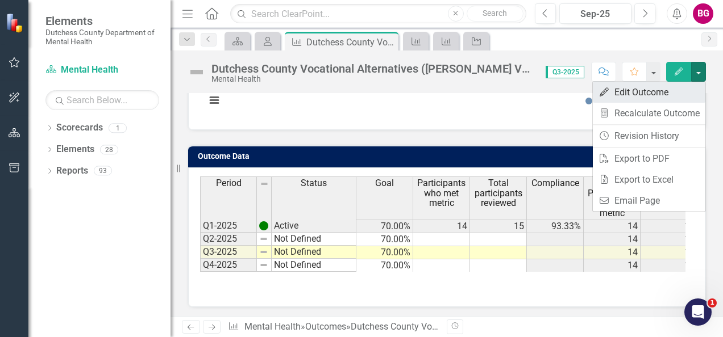
click at [662, 97] on link "Edit Edit Outcome" at bounding box center [649, 92] width 112 height 21
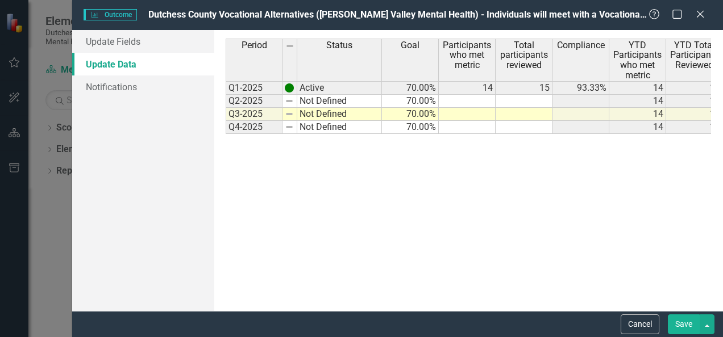
scroll to position [0, 0]
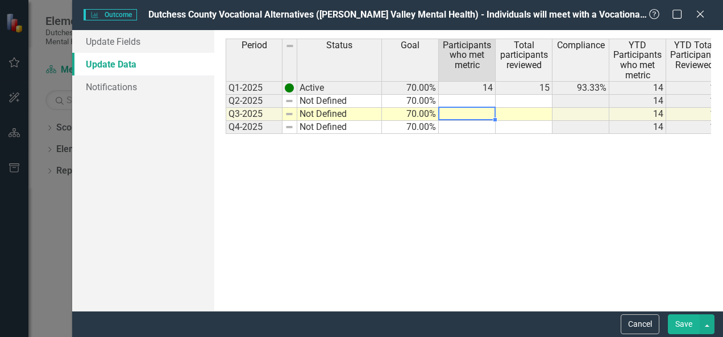
click at [473, 113] on td at bounding box center [467, 114] width 57 height 13
type textarea "19"
click at [534, 114] on td at bounding box center [523, 114] width 57 height 13
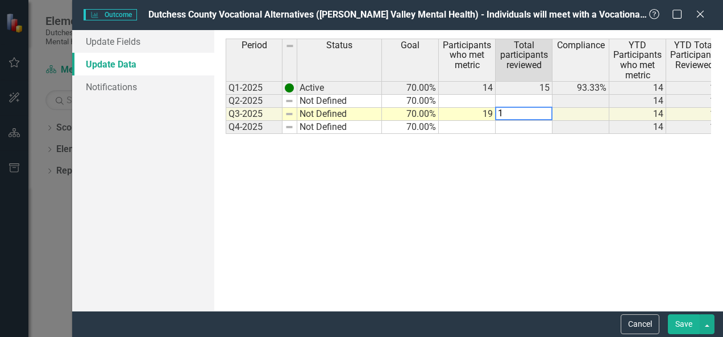
type textarea "19"
click at [609, 198] on div "Period Status Goal Participants who met metric Total participants reviewed Comp…" at bounding box center [468, 171] width 485 height 264
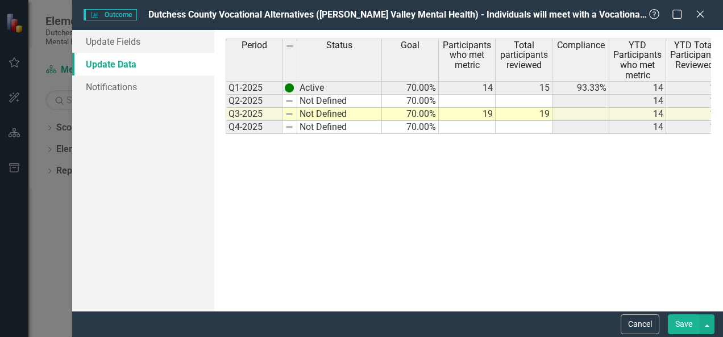
click at [691, 324] on button "Save" at bounding box center [684, 325] width 32 height 20
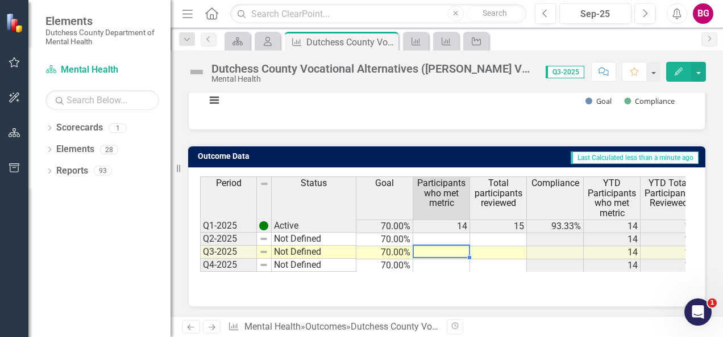
click at [453, 250] on td at bounding box center [441, 253] width 57 height 13
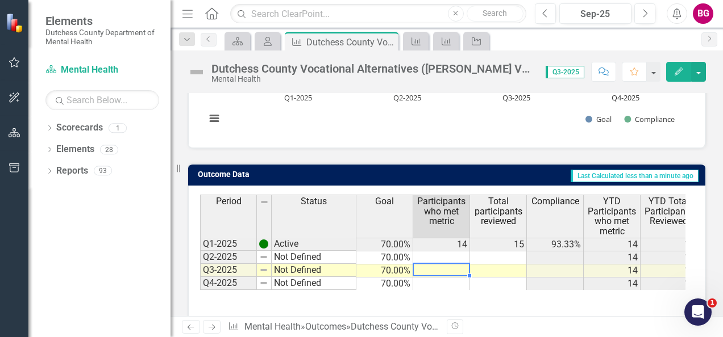
scroll to position [267, 0]
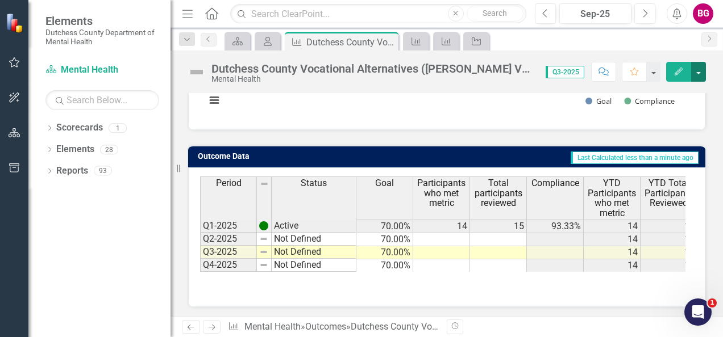
click at [697, 69] on button "button" at bounding box center [698, 72] width 15 height 20
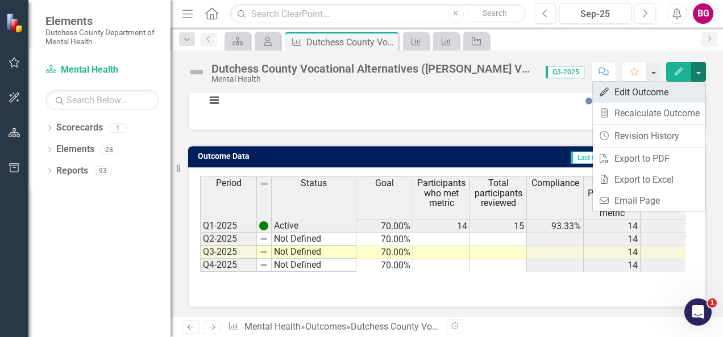
click at [655, 99] on link "Edit Edit Outcome" at bounding box center [649, 92] width 112 height 21
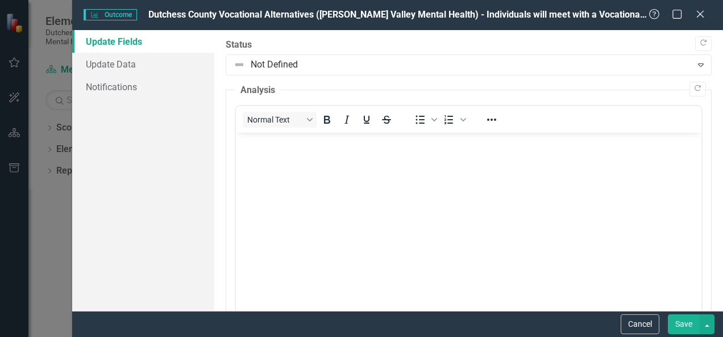
scroll to position [0, 0]
click at [650, 323] on button "Cancel" at bounding box center [639, 325] width 39 height 20
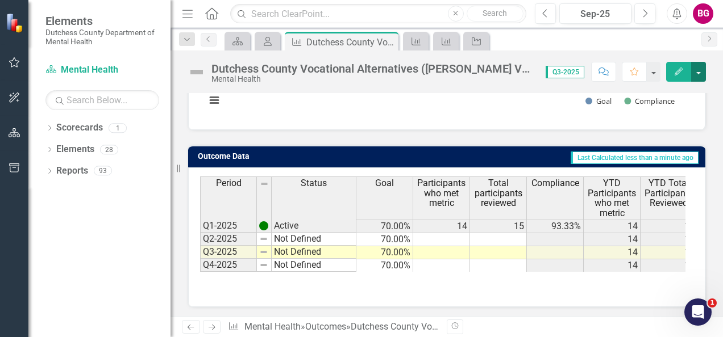
click at [705, 68] on button "button" at bounding box center [698, 72] width 15 height 20
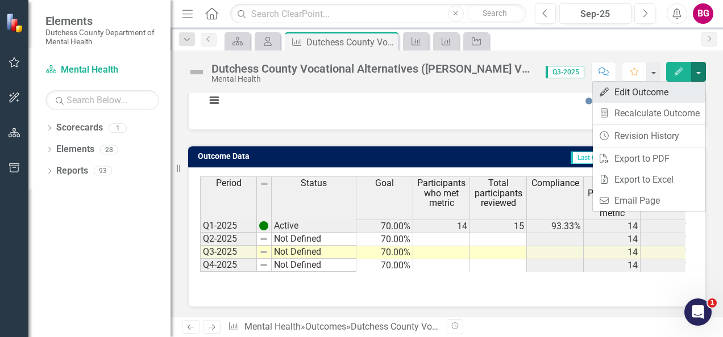
click at [647, 96] on link "Edit Edit Outcome" at bounding box center [649, 92] width 112 height 21
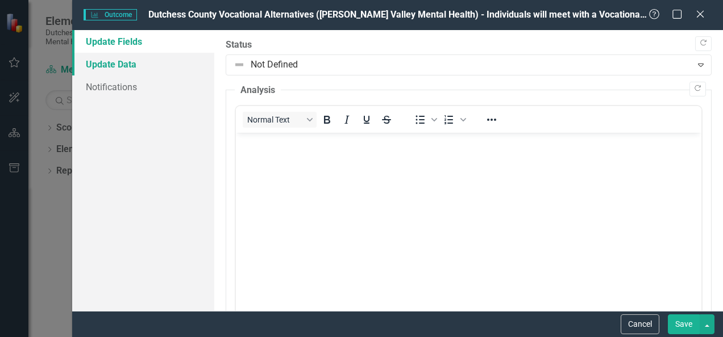
click at [117, 61] on link "Update Data" at bounding box center [143, 64] width 142 height 23
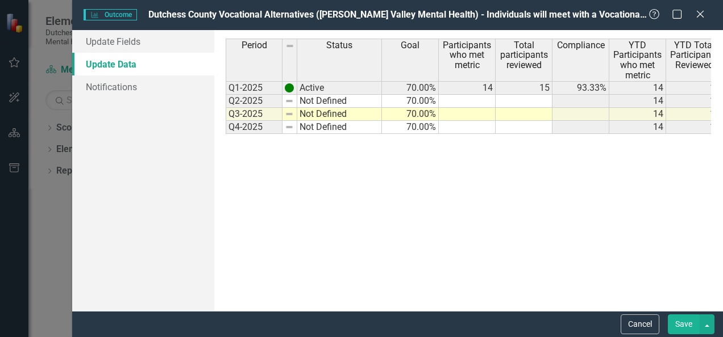
click at [466, 114] on td at bounding box center [467, 114] width 57 height 13
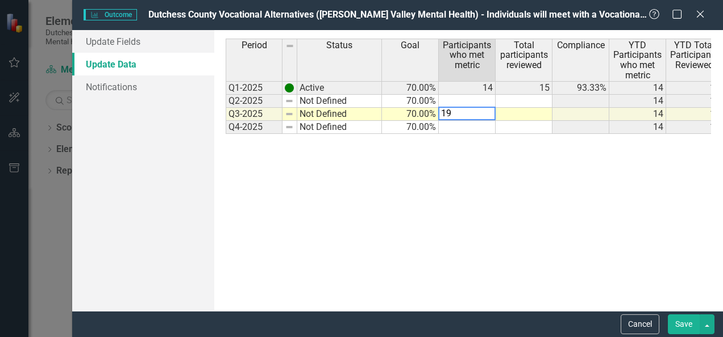
type textarea "19"
click at [542, 114] on td at bounding box center [523, 114] width 57 height 13
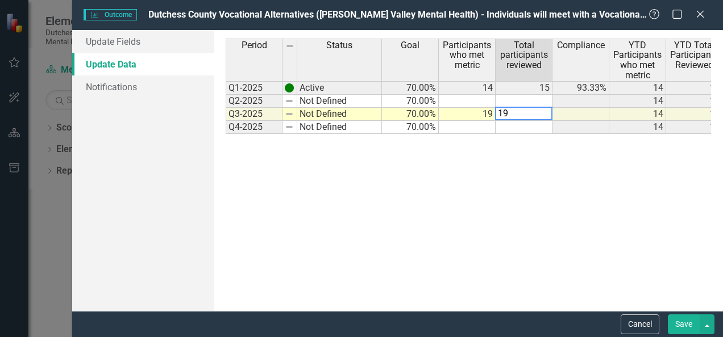
type textarea "19"
click at [652, 172] on div "Period Status Goal Participants who met metric Total participants reviewed Comp…" at bounding box center [468, 171] width 485 height 264
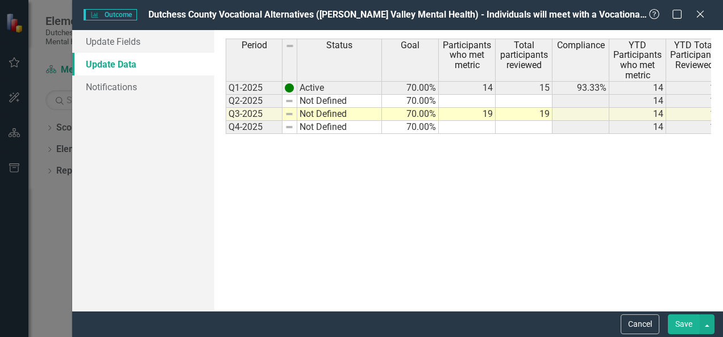
click at [685, 323] on button "Save" at bounding box center [684, 325] width 32 height 20
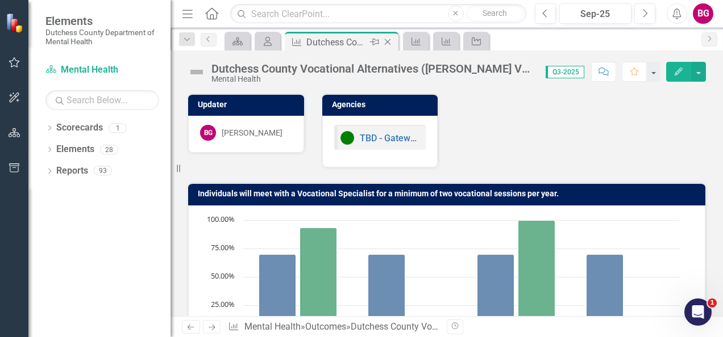
click at [390, 40] on icon "Close" at bounding box center [387, 41] width 11 height 9
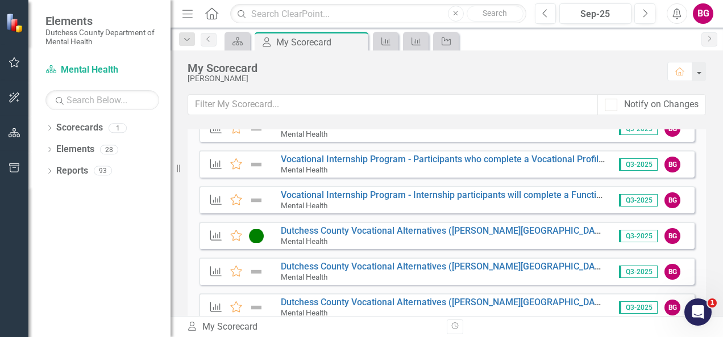
scroll to position [625, 0]
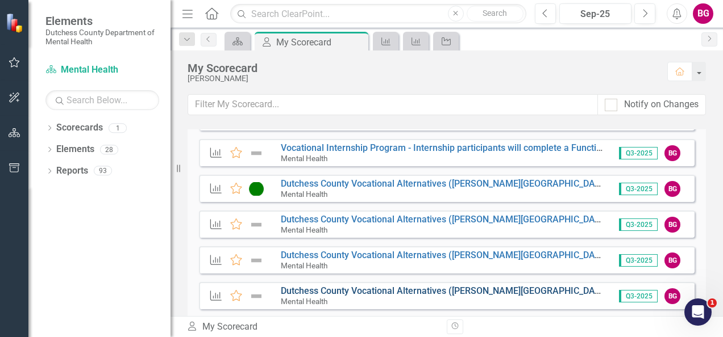
click at [321, 291] on link "Dutchess County Vocational Alternatives ([PERSON_NAME][GEOGRAPHIC_DATA] Mental …" at bounding box center [549, 291] width 537 height 11
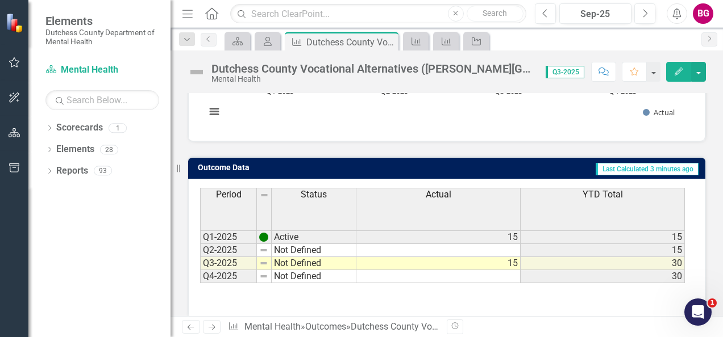
scroll to position [267, 0]
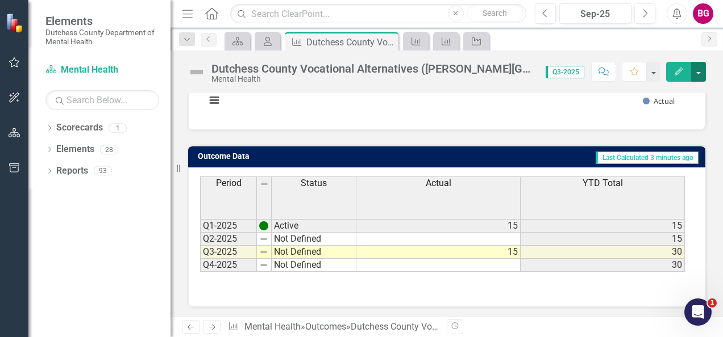
click at [697, 72] on button "button" at bounding box center [698, 72] width 15 height 20
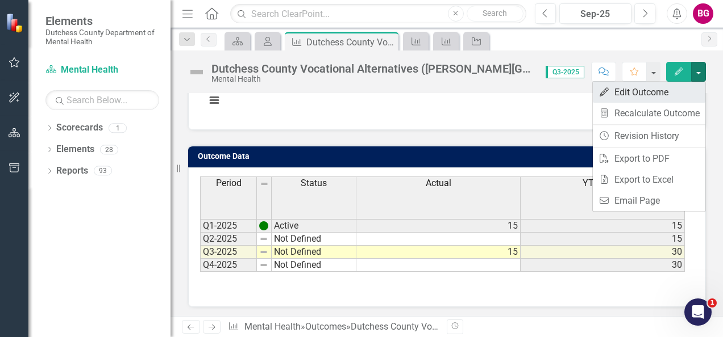
click at [640, 99] on link "Edit Edit Outcome" at bounding box center [649, 92] width 112 height 21
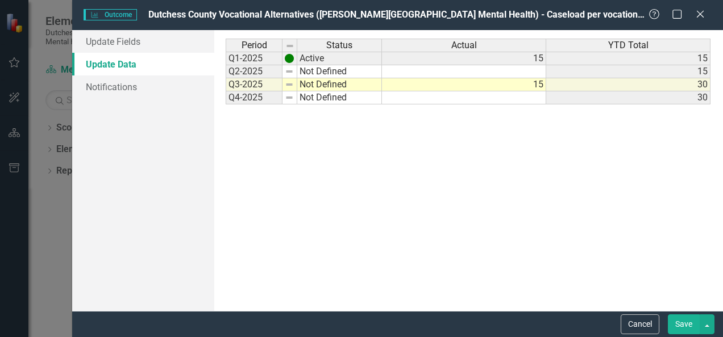
scroll to position [0, 0]
click at [533, 82] on td "15" at bounding box center [464, 84] width 164 height 13
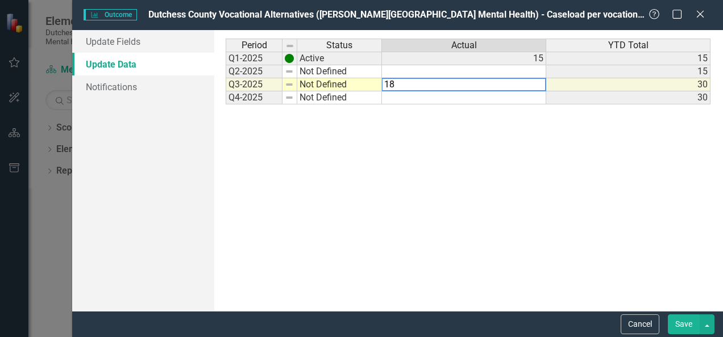
type textarea "18"
click at [582, 187] on div "Period Status Actual YTD Total Q1-2025 Active 15 15 Q2-2025 Not Defined 15 Q3-2…" at bounding box center [468, 171] width 485 height 264
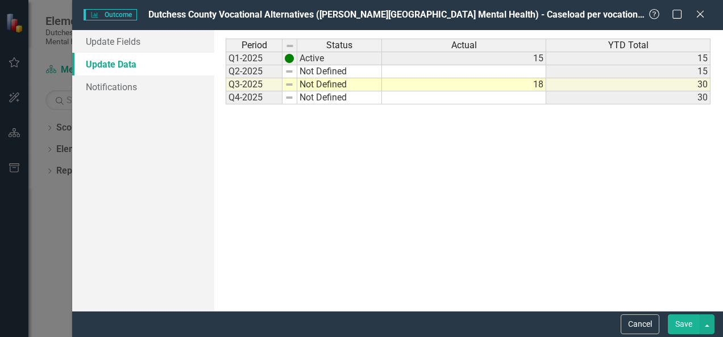
click at [678, 324] on button "Save" at bounding box center [684, 325] width 32 height 20
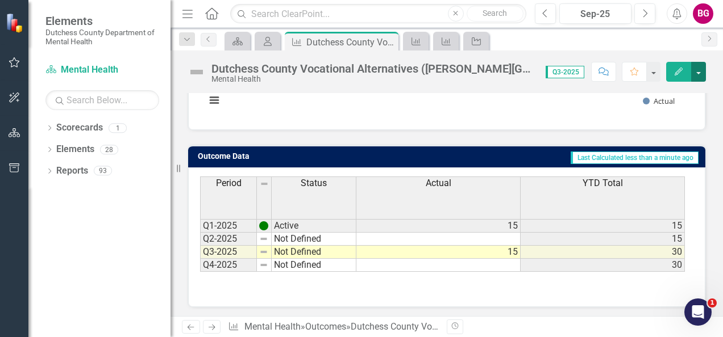
click at [701, 72] on button "button" at bounding box center [698, 72] width 15 height 20
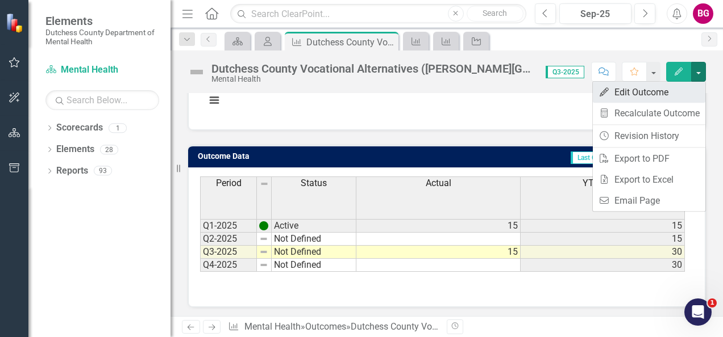
click at [677, 88] on link "Edit Edit Outcome" at bounding box center [649, 92] width 112 height 21
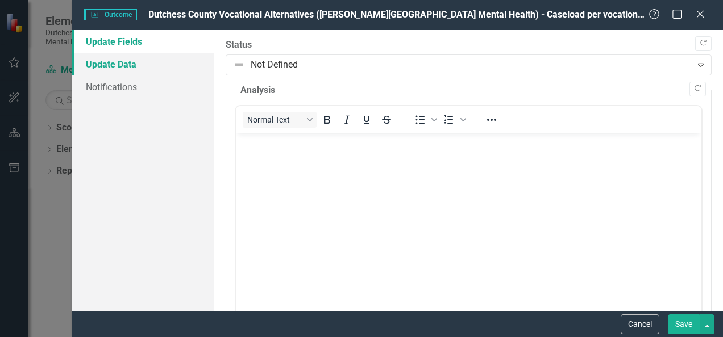
click at [144, 57] on link "Update Data" at bounding box center [143, 64] width 142 height 23
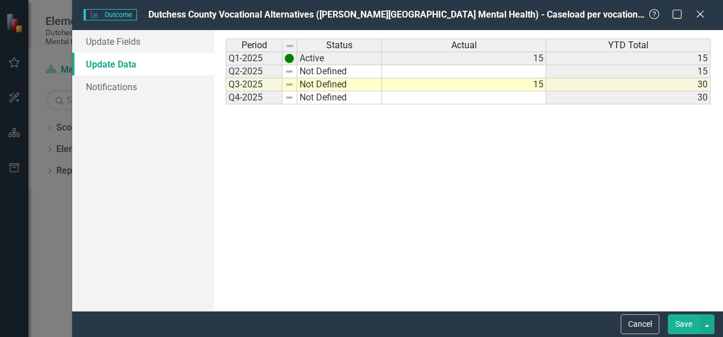
click at [537, 83] on td "15" at bounding box center [464, 84] width 164 height 13
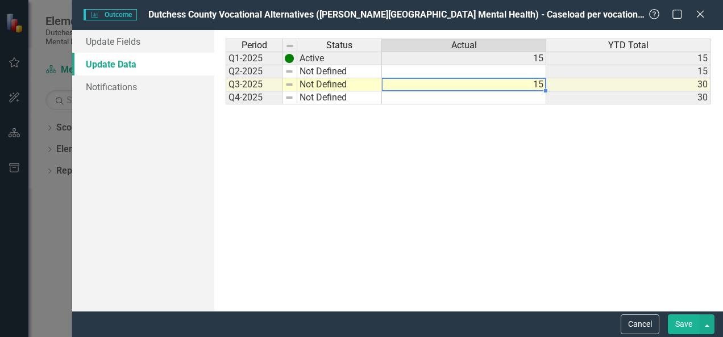
click at [539, 84] on td "15" at bounding box center [464, 84] width 164 height 13
type textarea "18"
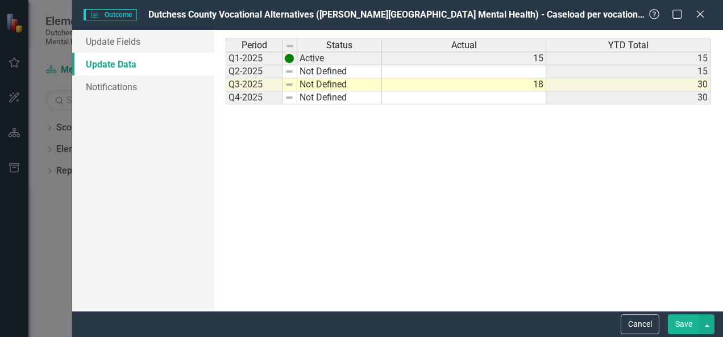
click at [563, 154] on div "Period Status Actual YTD Total Q1-2025 Active 15 15 Q2-2025 Not Defined 15 Q3-2…" at bounding box center [468, 171] width 485 height 264
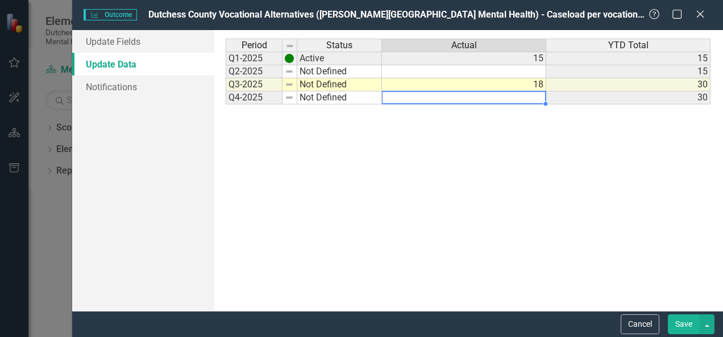
click at [532, 94] on td at bounding box center [464, 97] width 164 height 13
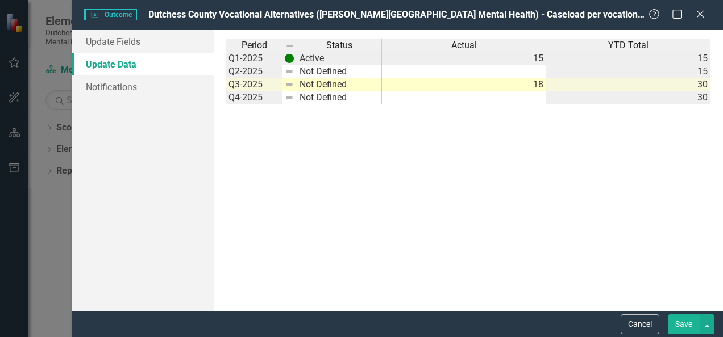
click at [559, 143] on div "Period Status Actual YTD Total Q1-2025 Active 15 15 Q2-2025 Not Defined 15 Q3-2…" at bounding box center [468, 171] width 485 height 264
click at [687, 328] on button "Save" at bounding box center [684, 325] width 32 height 20
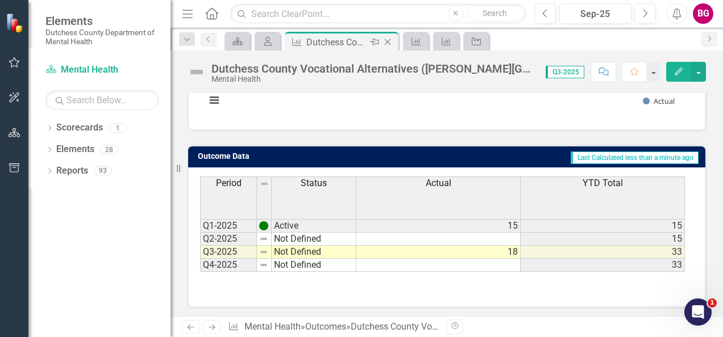
click at [389, 39] on icon "Close" at bounding box center [387, 41] width 11 height 9
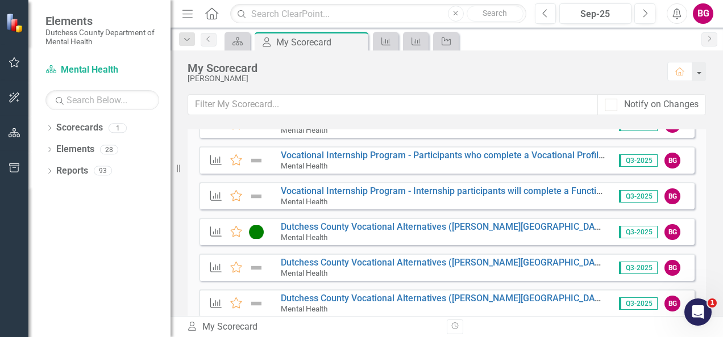
scroll to position [597, 0]
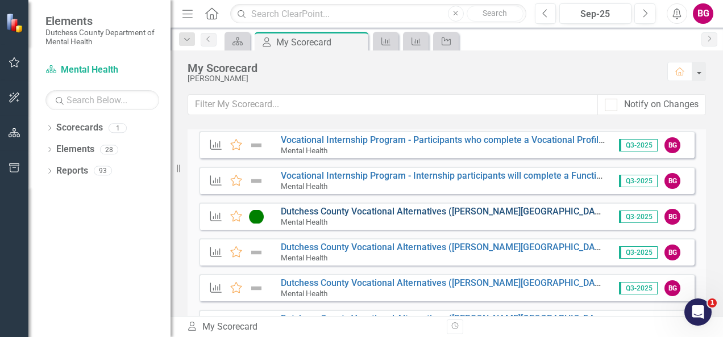
click at [373, 212] on link "Dutchess County Vocational Alternatives ([PERSON_NAME][GEOGRAPHIC_DATA] Mental …" at bounding box center [561, 211] width 561 height 11
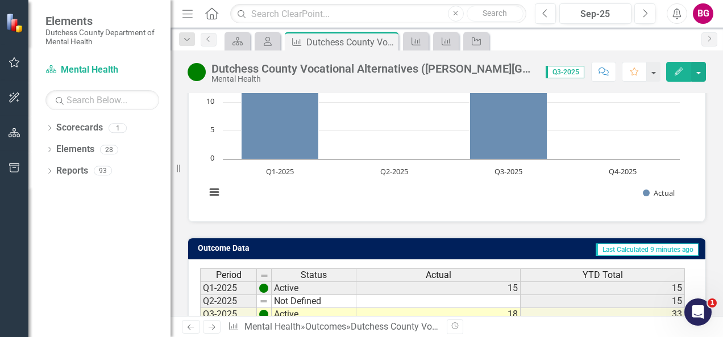
scroll to position [97, 0]
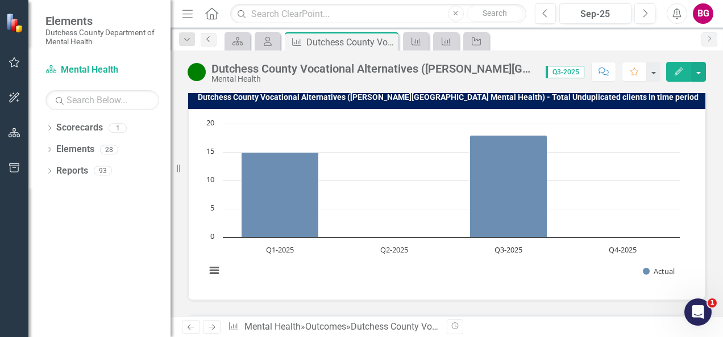
click at [212, 39] on icon "Previous" at bounding box center [208, 39] width 9 height 7
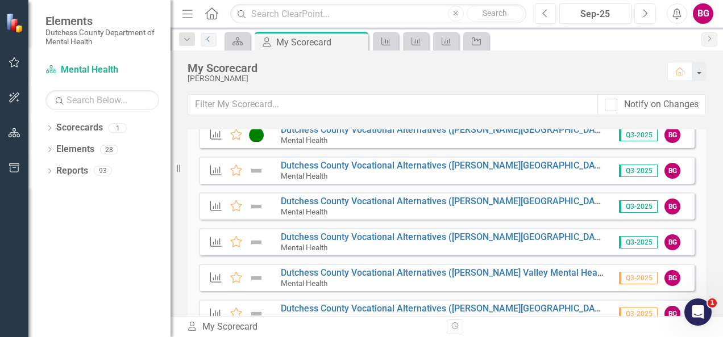
scroll to position [682, 0]
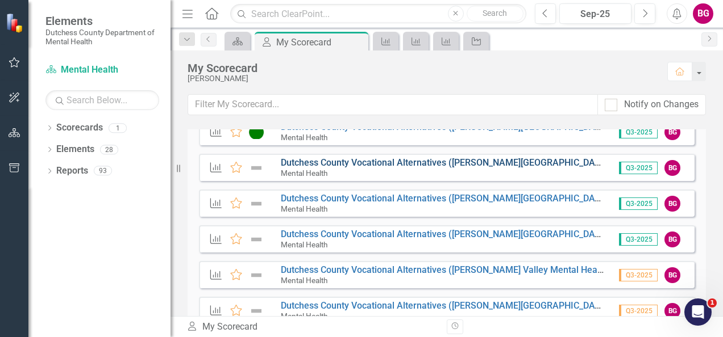
click at [324, 165] on link "Dutchess County Vocational Alternatives ([PERSON_NAME][GEOGRAPHIC_DATA] Mental …" at bounding box center [558, 162] width 555 height 11
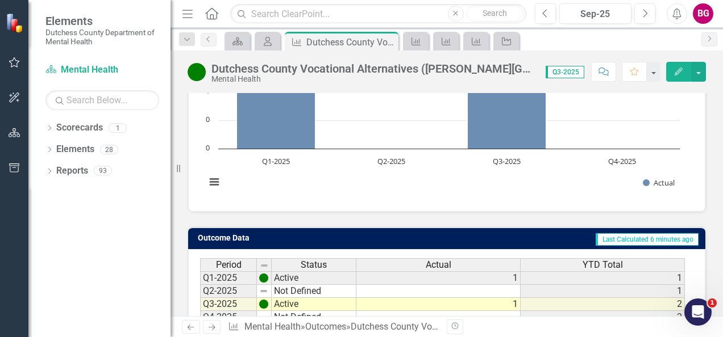
scroll to position [170, 0]
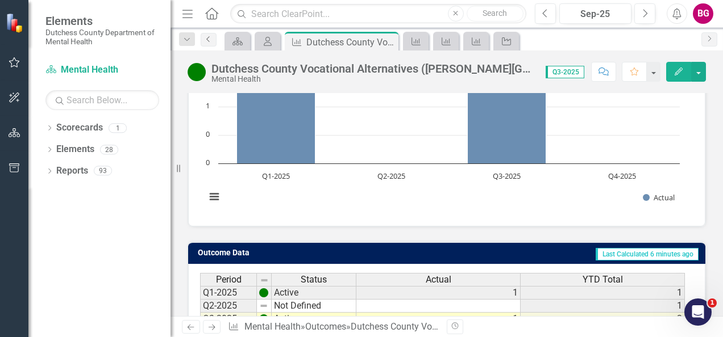
click at [206, 40] on icon "Previous" at bounding box center [208, 39] width 9 height 7
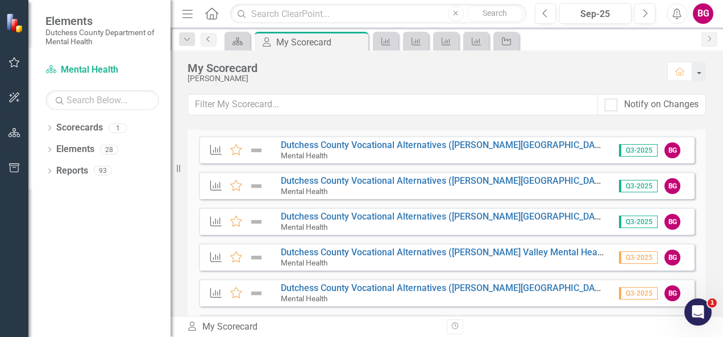
scroll to position [682, 0]
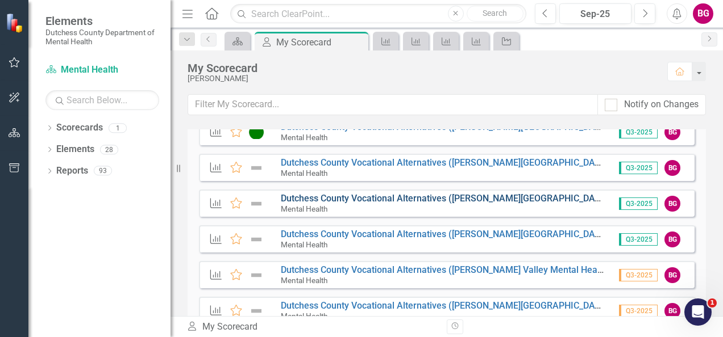
click at [318, 202] on link "Dutchess County Vocational Alternatives ([PERSON_NAME][GEOGRAPHIC_DATA] Mental …" at bounding box center [560, 198] width 559 height 11
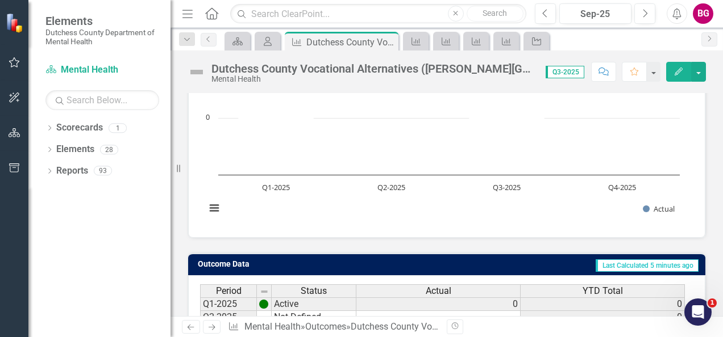
scroll to position [97, 0]
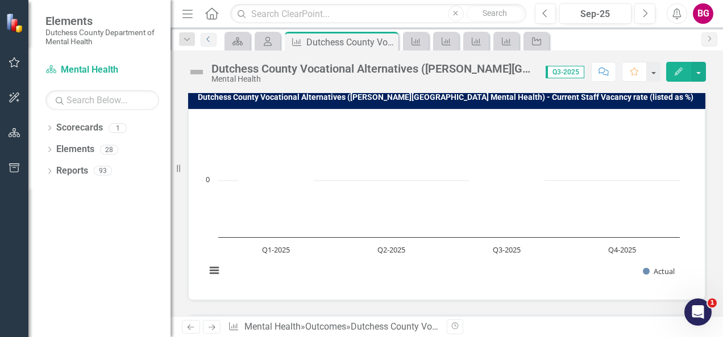
drag, startPoint x: 212, startPoint y: 39, endPoint x: 219, endPoint y: 44, distance: 8.5
click at [212, 40] on icon "Previous" at bounding box center [208, 39] width 9 height 7
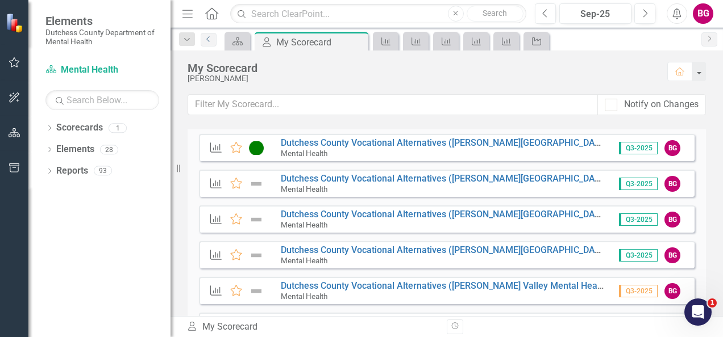
scroll to position [682, 0]
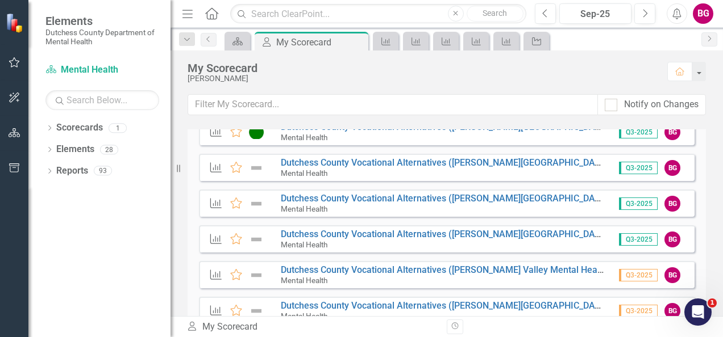
click at [324, 278] on small "Mental Health" at bounding box center [304, 280] width 47 height 9
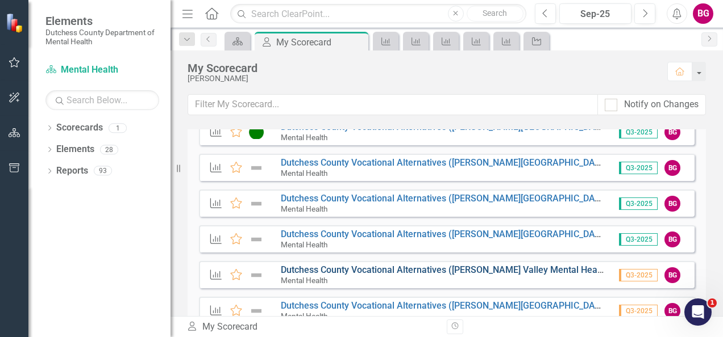
click at [322, 272] on link "Dutchess County Vocational Alternatives ([PERSON_NAME] Valley Mental Health) - …" at bounding box center [531, 270] width 500 height 11
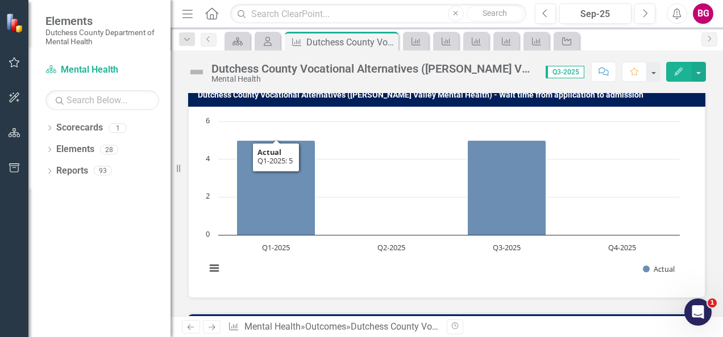
scroll to position [40, 0]
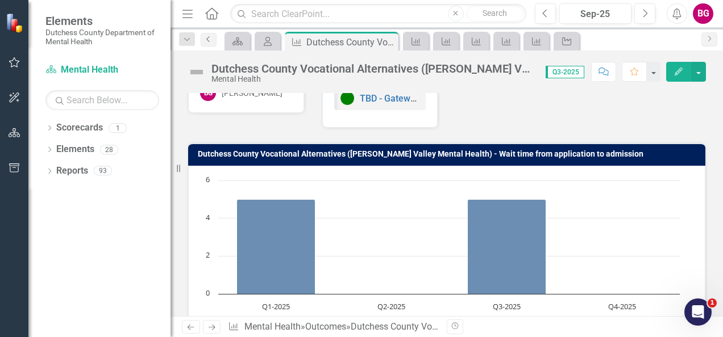
click at [206, 40] on icon "Previous" at bounding box center [208, 39] width 9 height 7
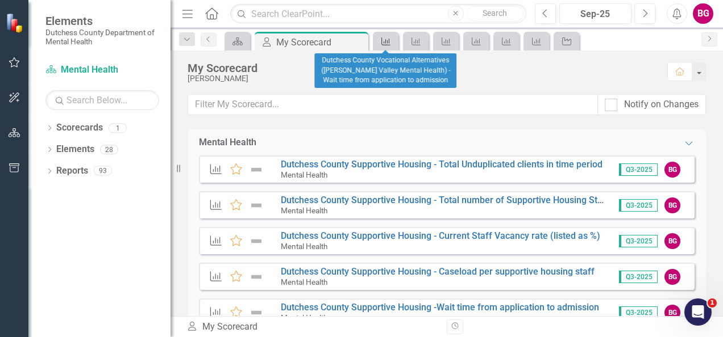
click at [390, 39] on icon "Outcome" at bounding box center [385, 41] width 11 height 9
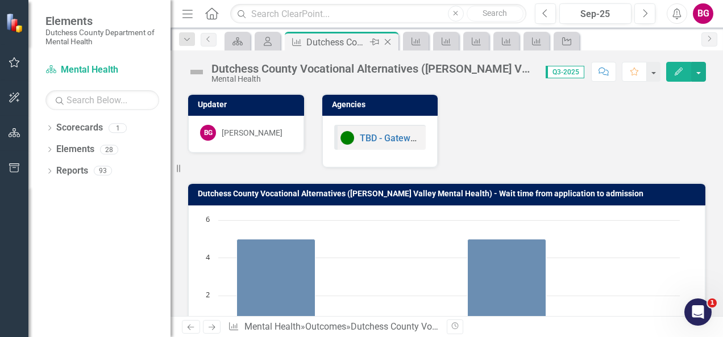
click at [391, 39] on icon "Close" at bounding box center [387, 41] width 11 height 9
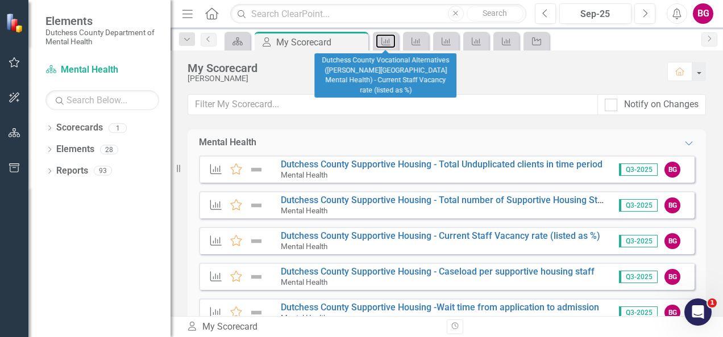
click at [391, 39] on icon "Outcome" at bounding box center [385, 41] width 11 height 9
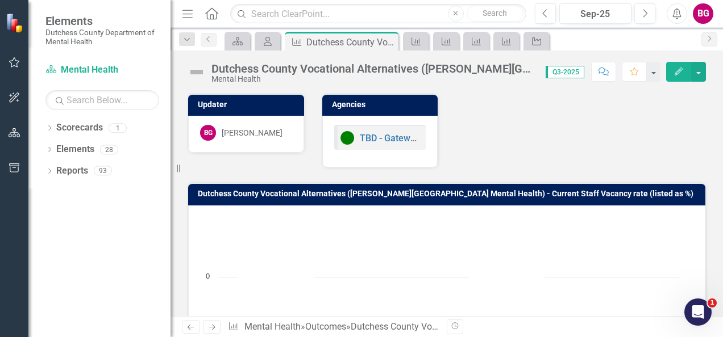
click at [0, 0] on icon "Close" at bounding box center [0, 0] width 0 height 0
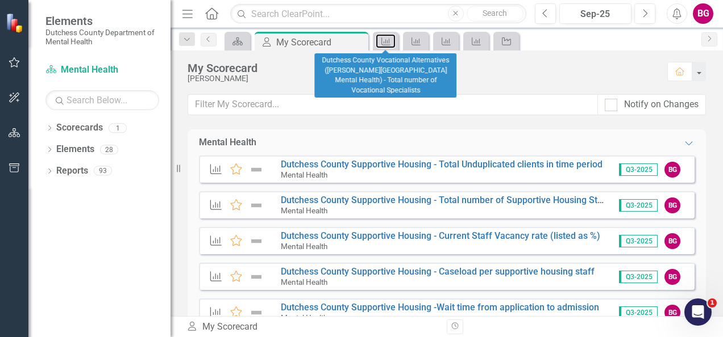
click at [391, 39] on icon "Outcome" at bounding box center [385, 41] width 11 height 9
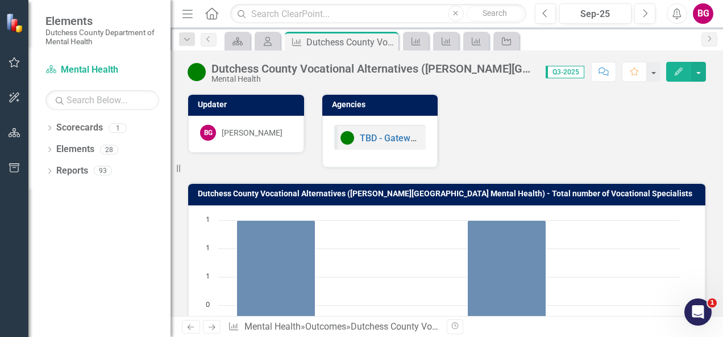
click at [0, 0] on icon "Close" at bounding box center [0, 0] width 0 height 0
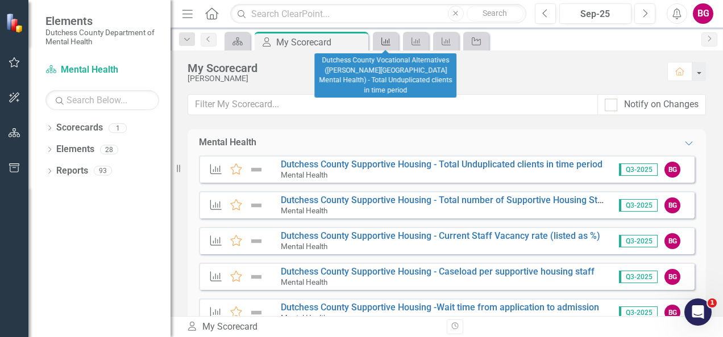
click at [391, 39] on icon "Outcome" at bounding box center [385, 41] width 11 height 9
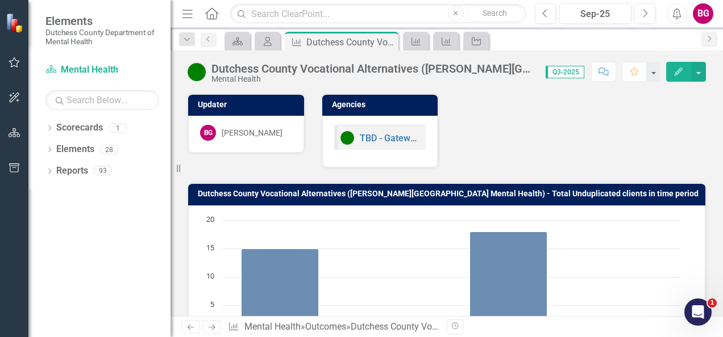
click at [0, 0] on icon "Close" at bounding box center [0, 0] width 0 height 0
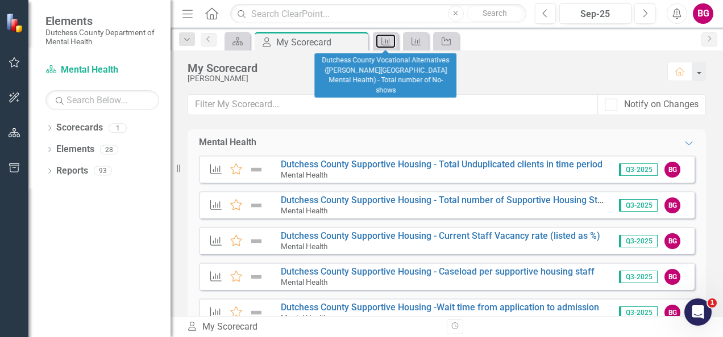
click at [391, 39] on icon "Outcome" at bounding box center [385, 41] width 11 height 9
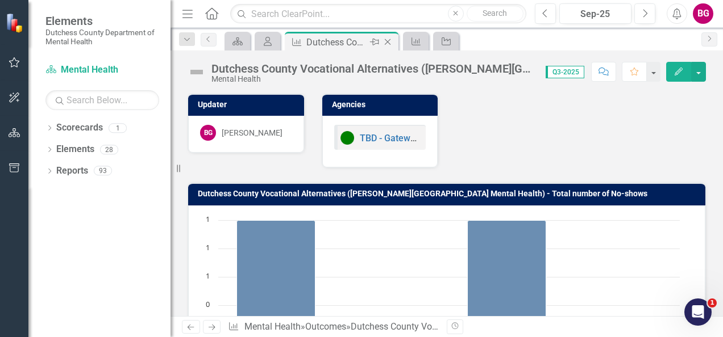
click at [391, 39] on icon "Close" at bounding box center [387, 41] width 11 height 9
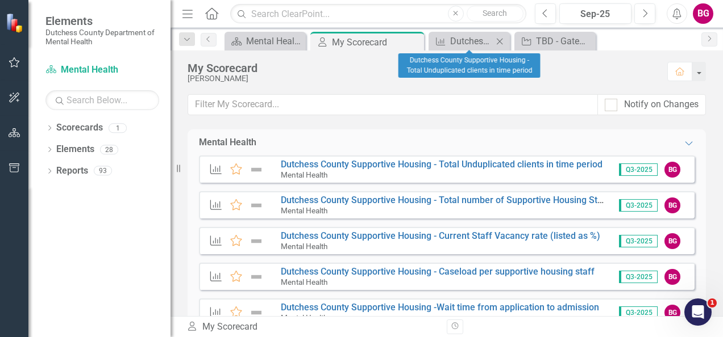
click at [501, 41] on icon "Close" at bounding box center [499, 41] width 11 height 9
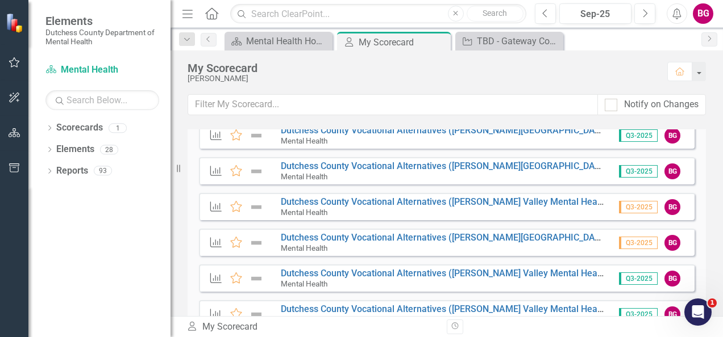
scroll to position [768, 0]
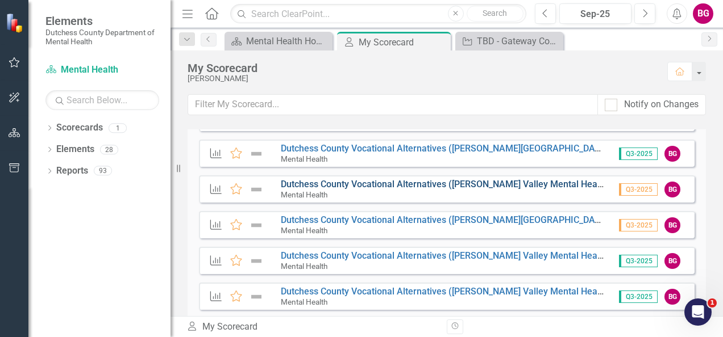
click at [394, 186] on link "Dutchess County Vocational Alternatives ([PERSON_NAME] Valley Mental Health) - …" at bounding box center [531, 184] width 500 height 11
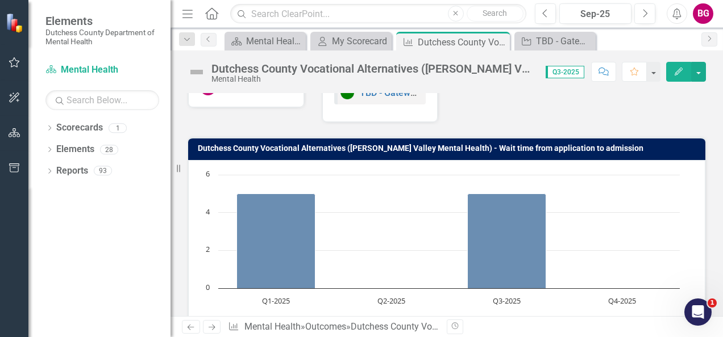
scroll to position [40, 0]
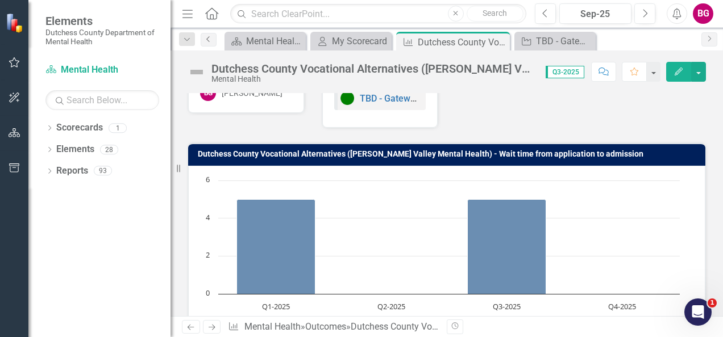
click at [206, 40] on icon "Previous" at bounding box center [208, 39] width 9 height 7
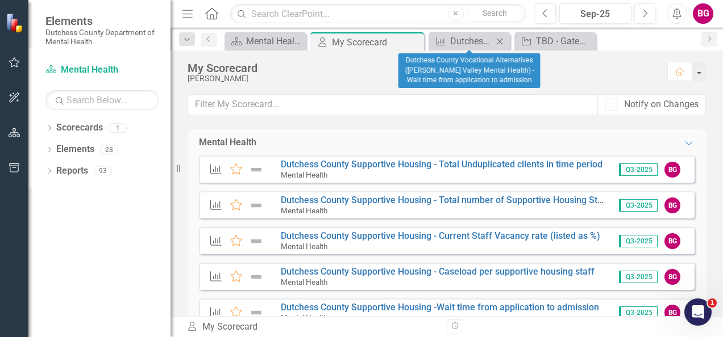
click at [500, 38] on icon "Close" at bounding box center [499, 41] width 11 height 9
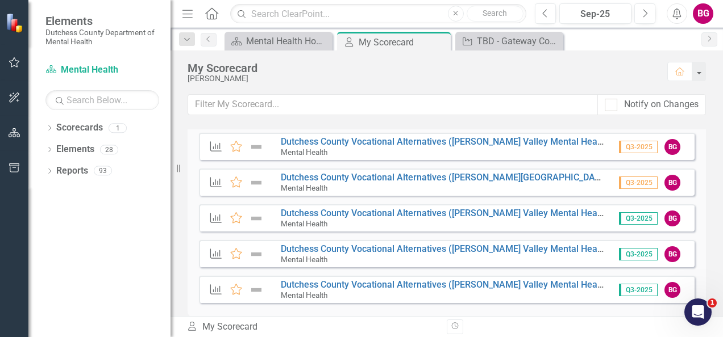
scroll to position [824, 0]
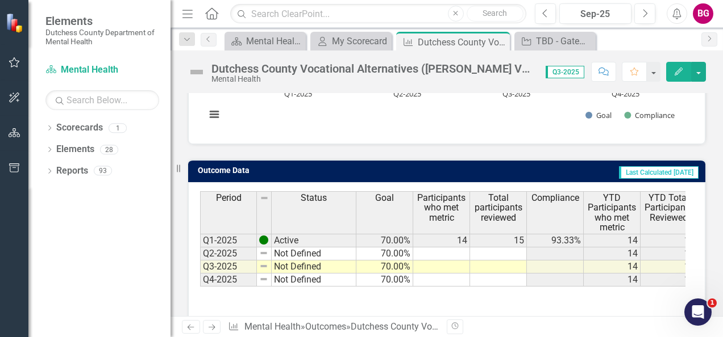
scroll to position [276, 0]
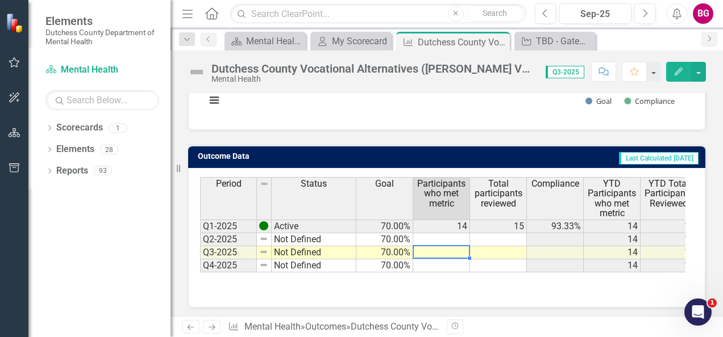
click at [439, 250] on td at bounding box center [441, 253] width 57 height 13
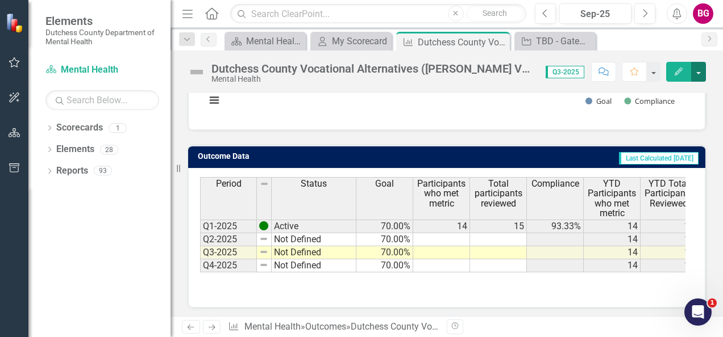
click at [700, 74] on button "button" at bounding box center [698, 72] width 15 height 20
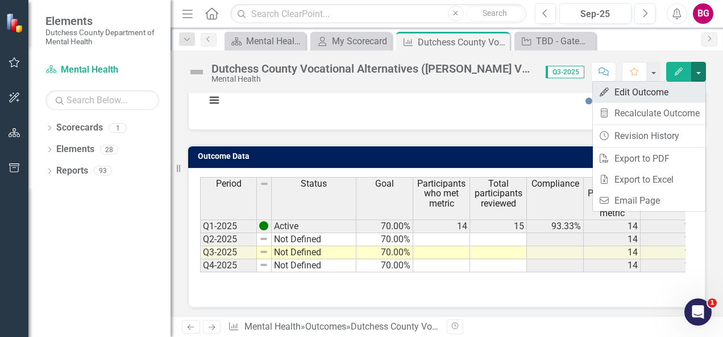
click at [680, 98] on link "Edit Edit Outcome" at bounding box center [649, 92] width 112 height 21
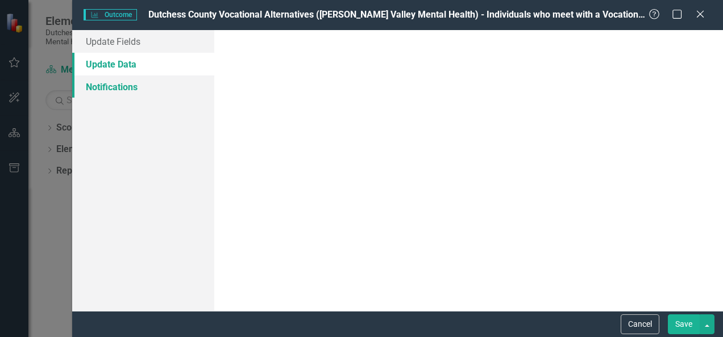
scroll to position [0, 0]
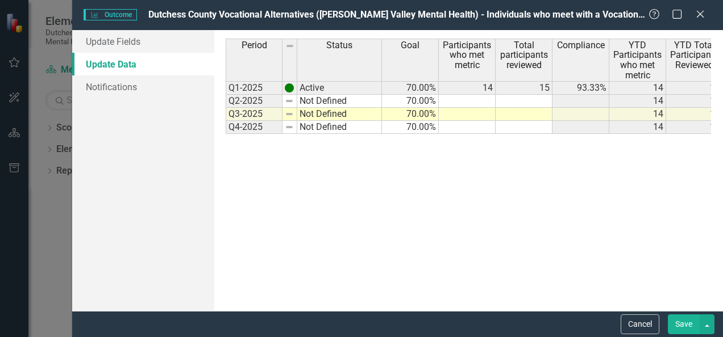
click at [484, 112] on td at bounding box center [467, 114] width 57 height 13
click at [631, 16] on span "Dutchess County Vocational Alternatives ([PERSON_NAME] Valley Mental Health) - …" at bounding box center [647, 14] width 999 height 11
click at [476, 112] on td at bounding box center [467, 114] width 57 height 13
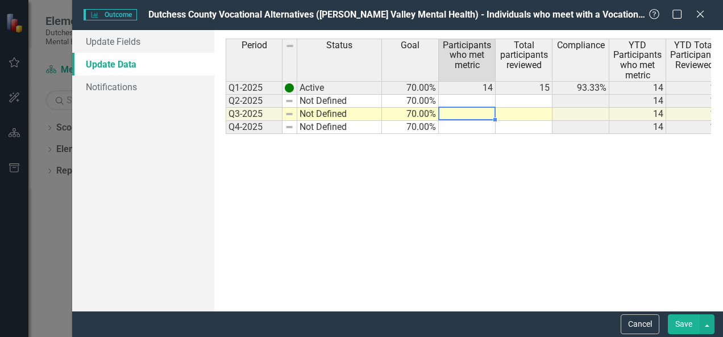
click at [477, 112] on td at bounding box center [467, 114] width 57 height 13
type textarea "14"
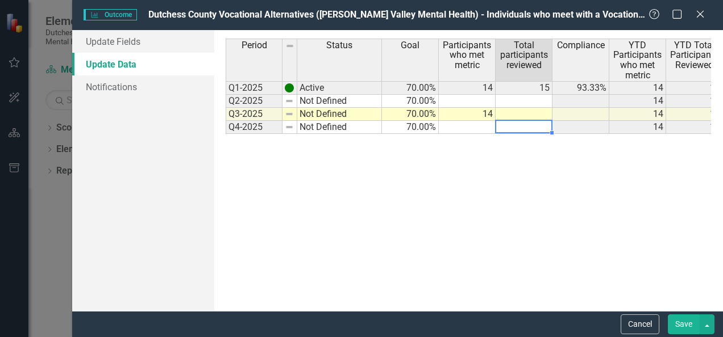
click at [226, 119] on div "Period Status Goal Participants who met metric Total participants reviewed Comp…" at bounding box center [226, 86] width 0 height 95
click at [511, 115] on td at bounding box center [523, 114] width 57 height 13
type textarea "19"
click at [690, 323] on button "Save" at bounding box center [684, 325] width 32 height 20
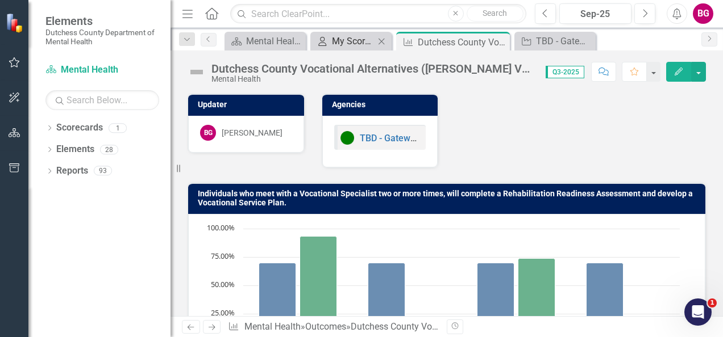
click at [357, 43] on div "My Scorecard" at bounding box center [353, 41] width 43 height 14
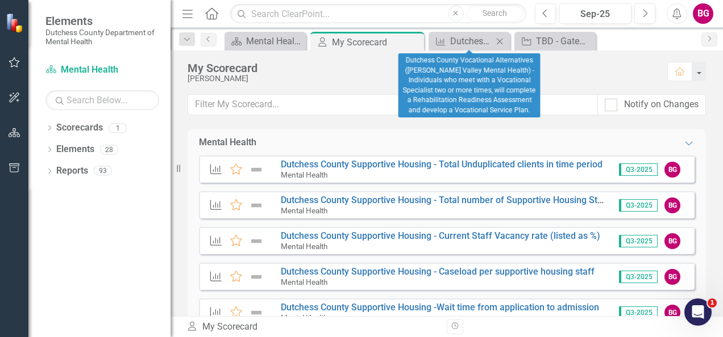
click at [502, 37] on icon "Close" at bounding box center [499, 41] width 11 height 9
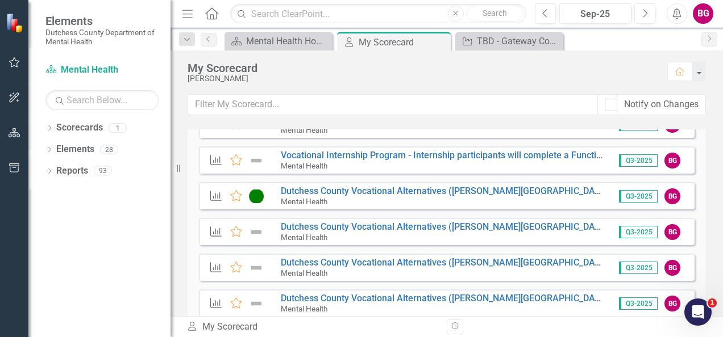
scroll to position [824, 0]
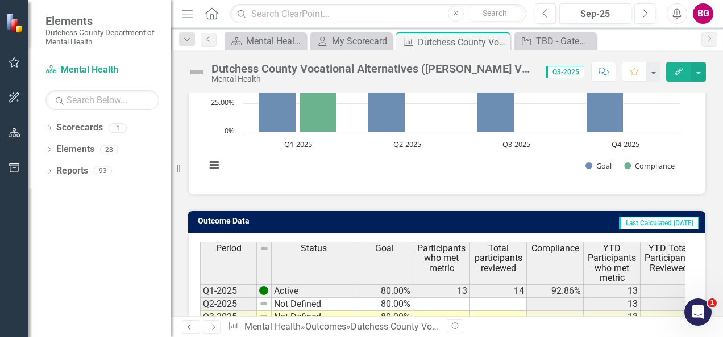
scroll to position [276, 0]
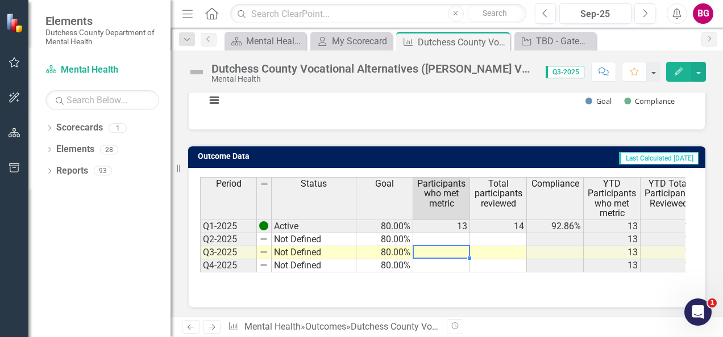
click at [463, 250] on td at bounding box center [441, 253] width 57 height 13
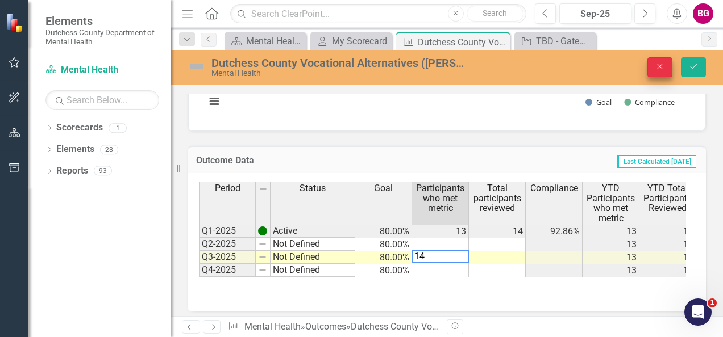
type textarea "14"
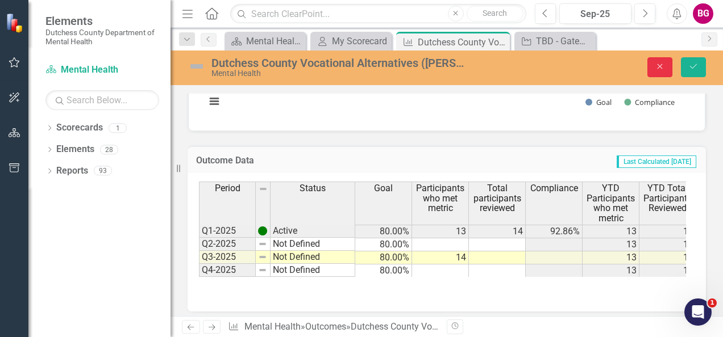
click at [655, 66] on button "Close" at bounding box center [659, 67] width 25 height 20
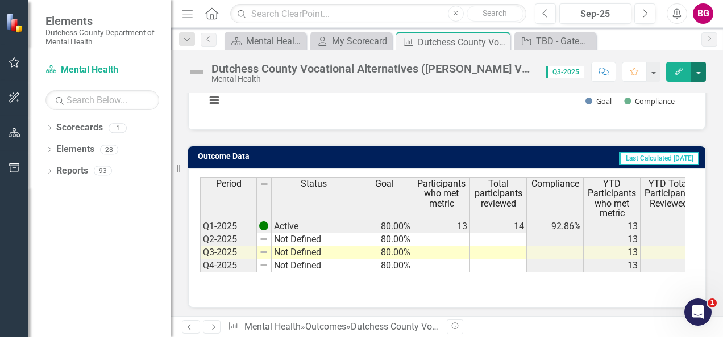
click at [701, 80] on button "button" at bounding box center [698, 72] width 15 height 20
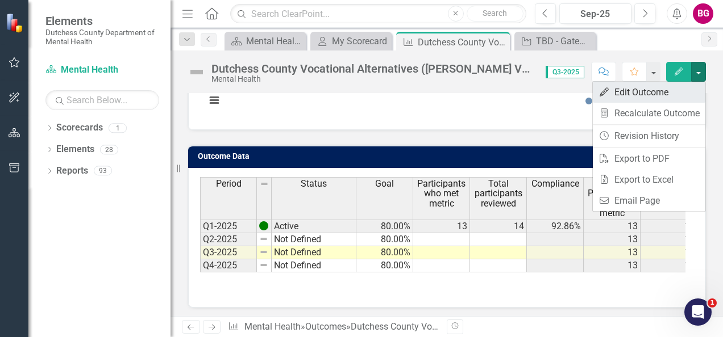
click at [656, 97] on link "Edit Edit Outcome" at bounding box center [649, 92] width 112 height 21
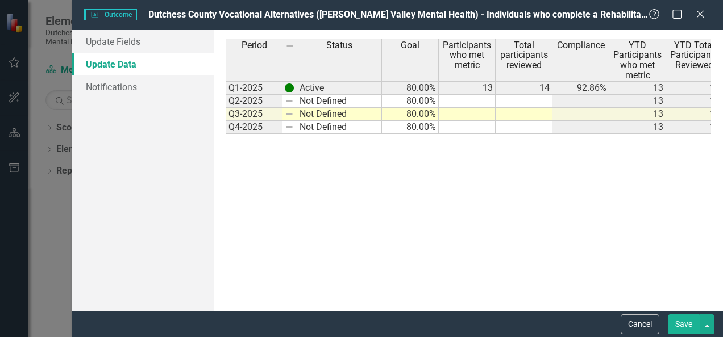
scroll to position [0, 0]
click at [480, 111] on td at bounding box center [467, 114] width 57 height 13
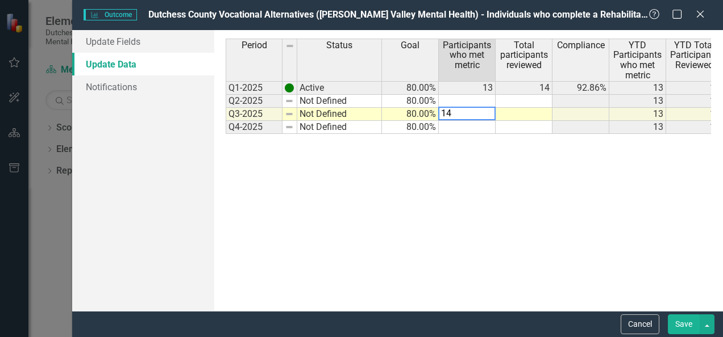
type textarea "14"
click at [512, 111] on td at bounding box center [523, 114] width 57 height 13
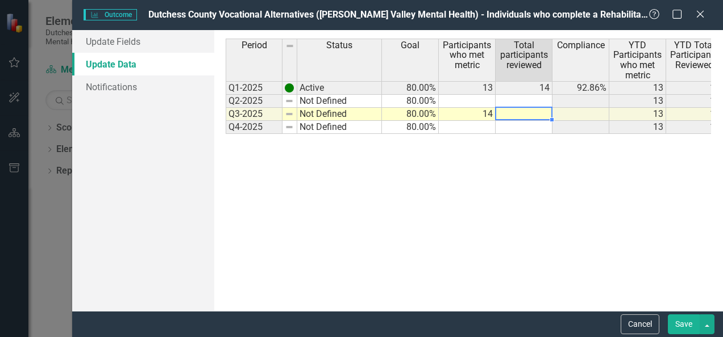
type textarea "19"
click at [574, 187] on div "Period Status Goal Participants who met metric Total participants reviewed Comp…" at bounding box center [468, 171] width 485 height 264
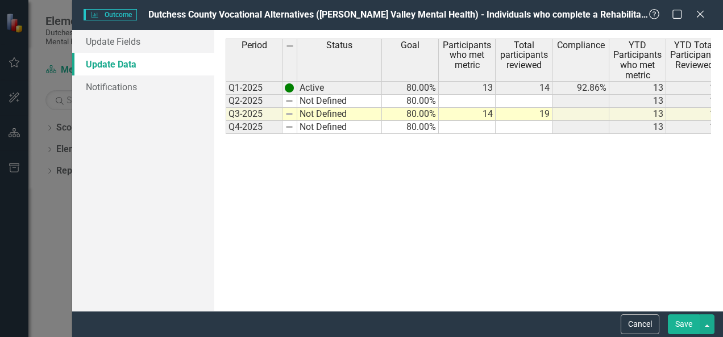
click at [690, 321] on button "Save" at bounding box center [684, 325] width 32 height 20
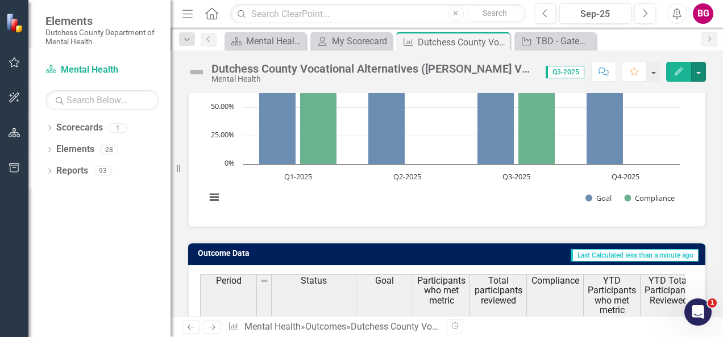
scroll to position [105, 0]
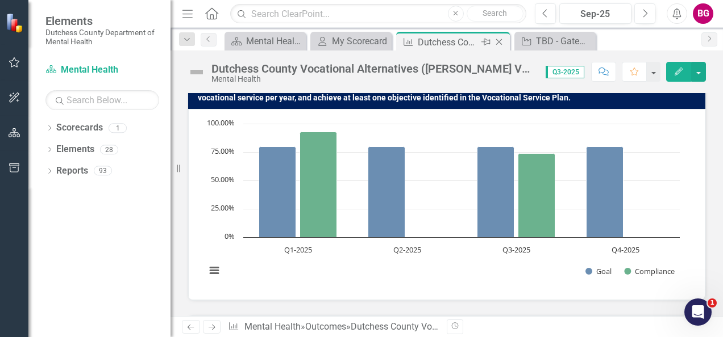
click at [498, 40] on icon "Close" at bounding box center [498, 41] width 11 height 9
